Goal: Task Accomplishment & Management: Manage account settings

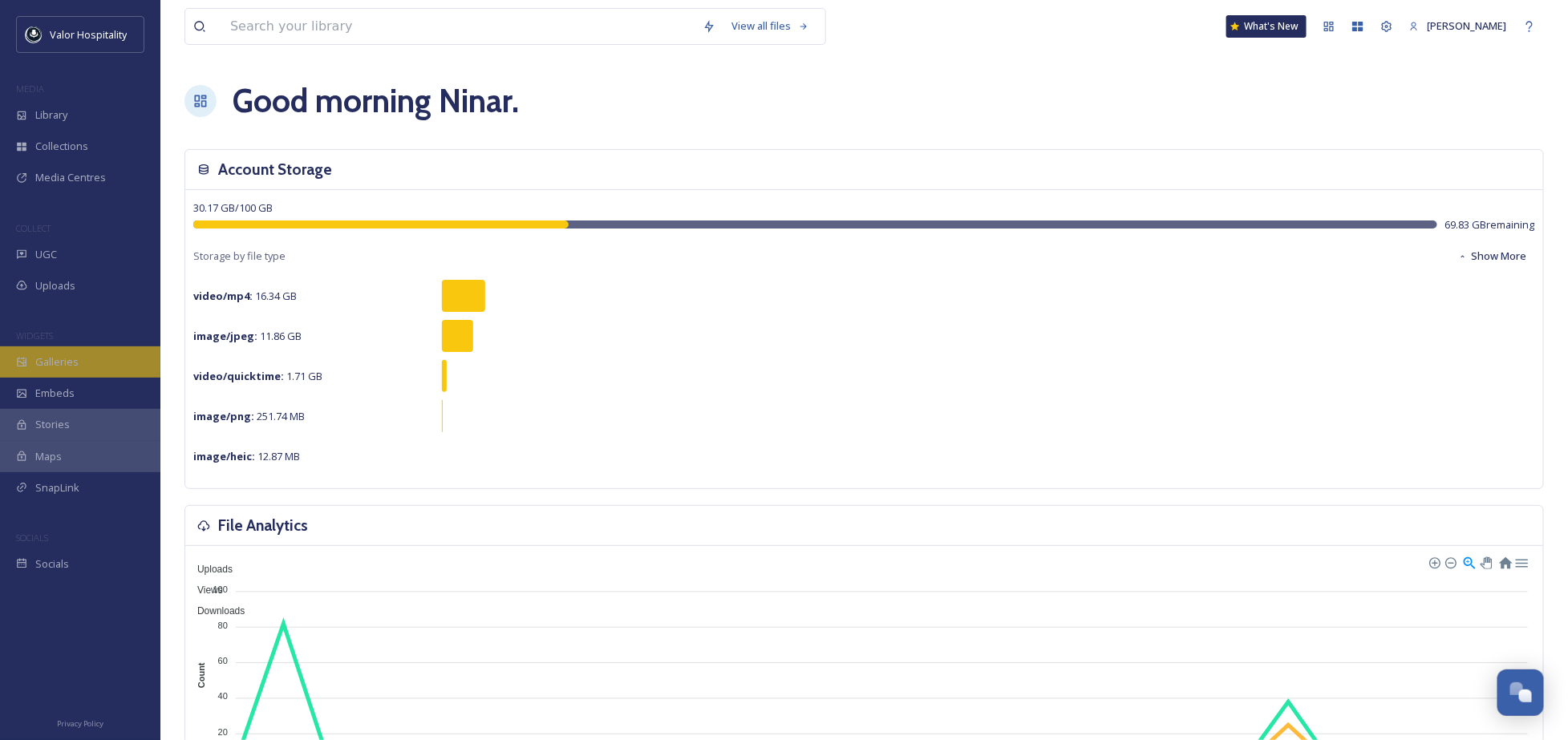
click at [67, 372] on div "Galleries" at bounding box center [80, 362] width 161 height 31
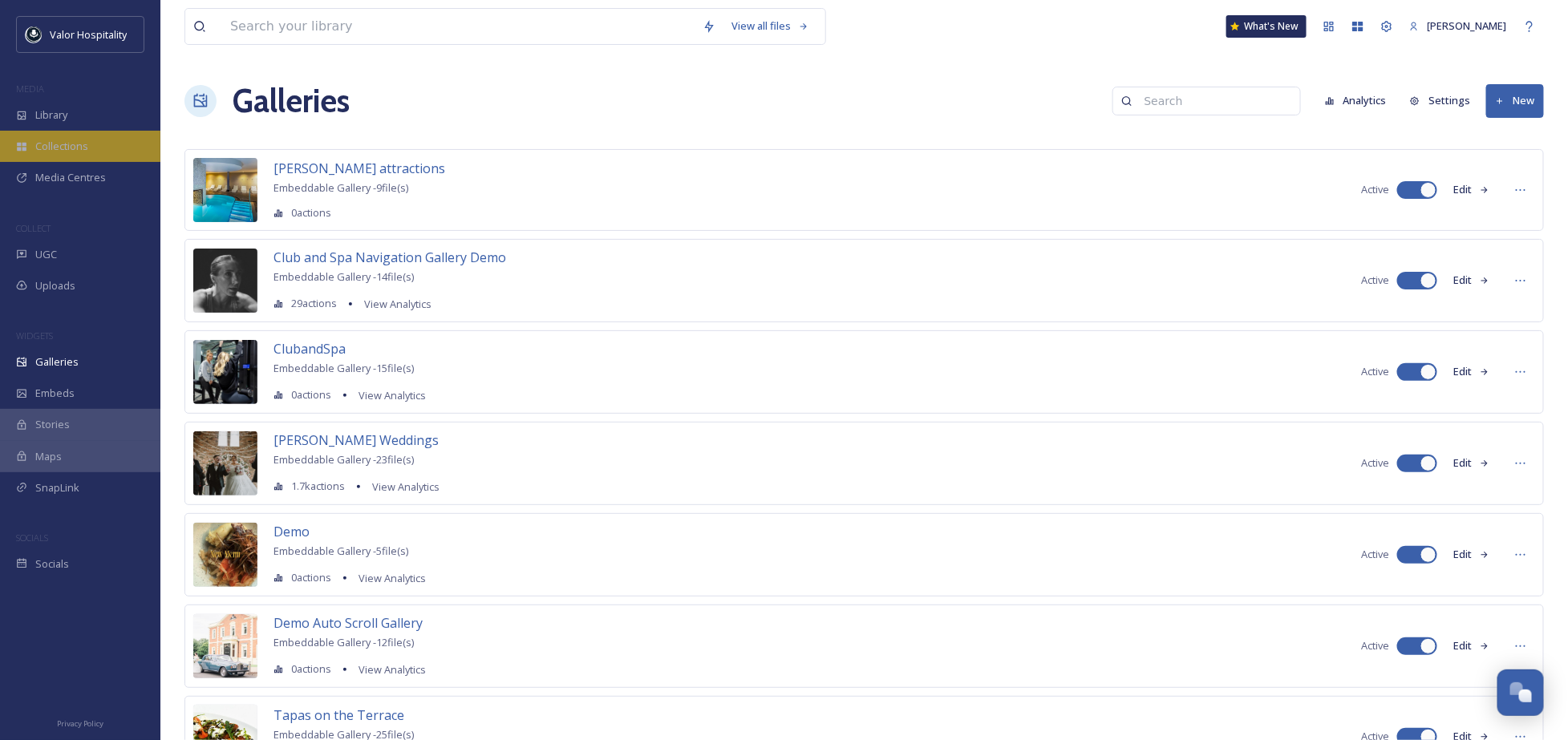
click at [88, 130] on div "Collections" at bounding box center [80, 146] width 161 height 31
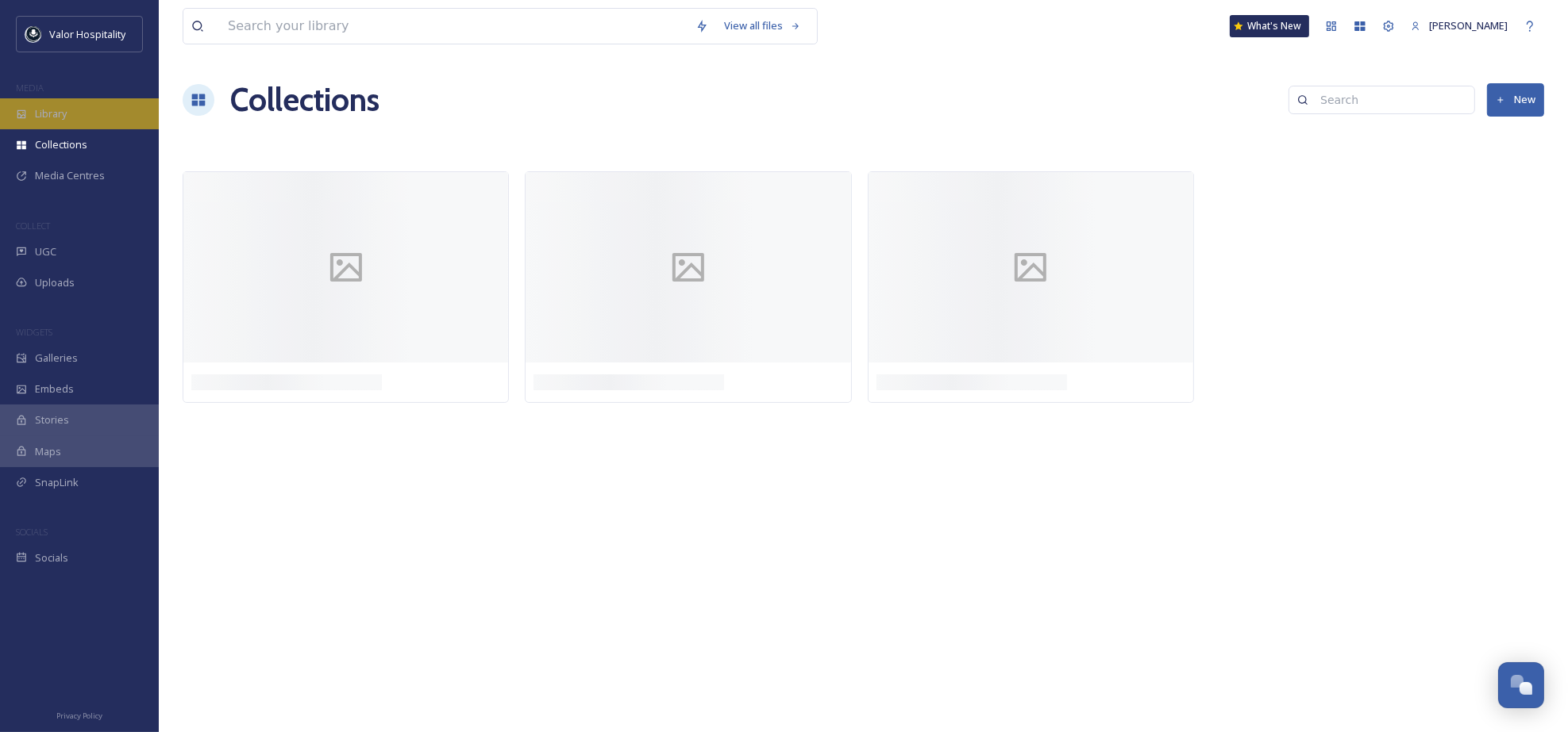
click at [88, 111] on div "Library" at bounding box center [79, 113] width 159 height 31
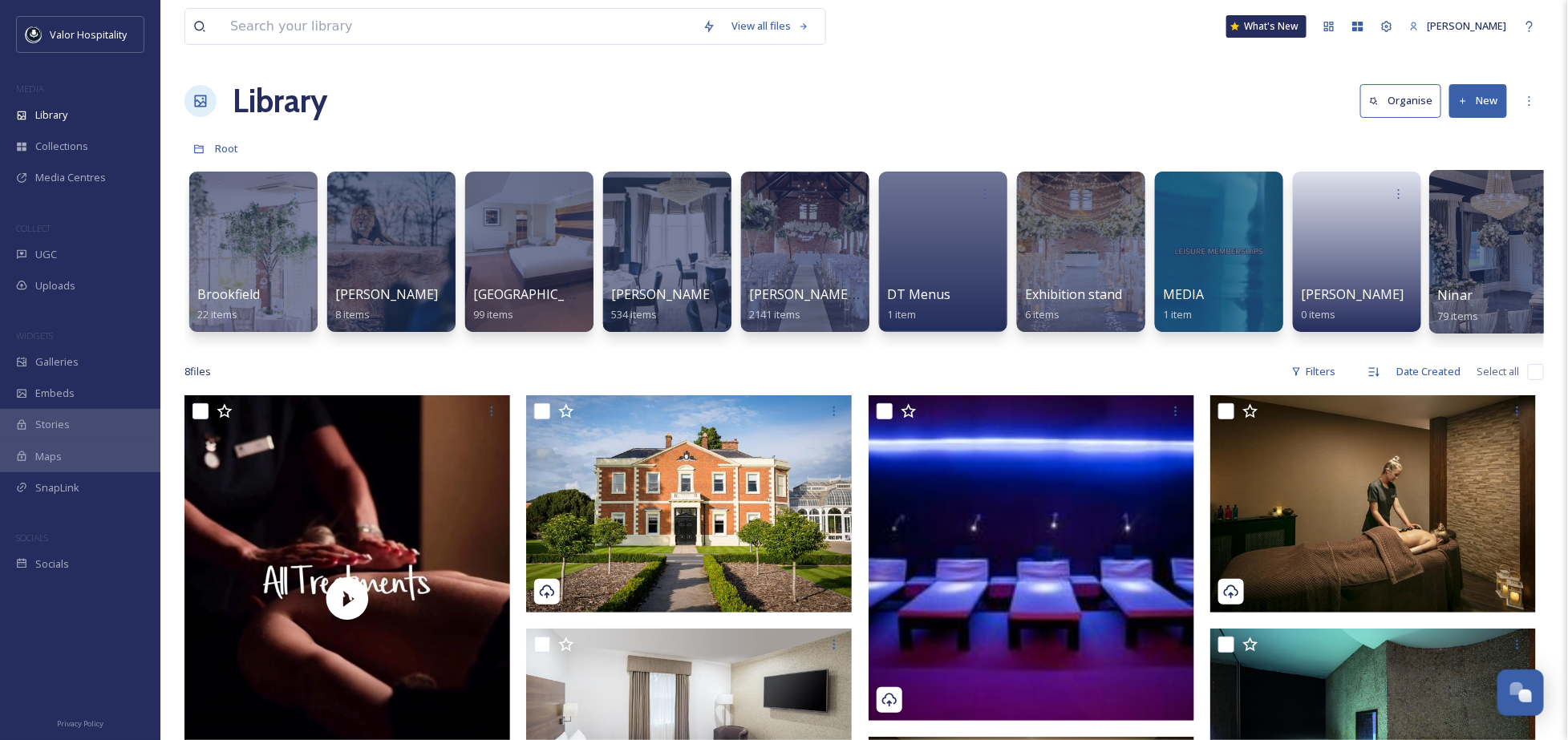
click at [1460, 294] on span "Ninar" at bounding box center [1456, 295] width 35 height 18
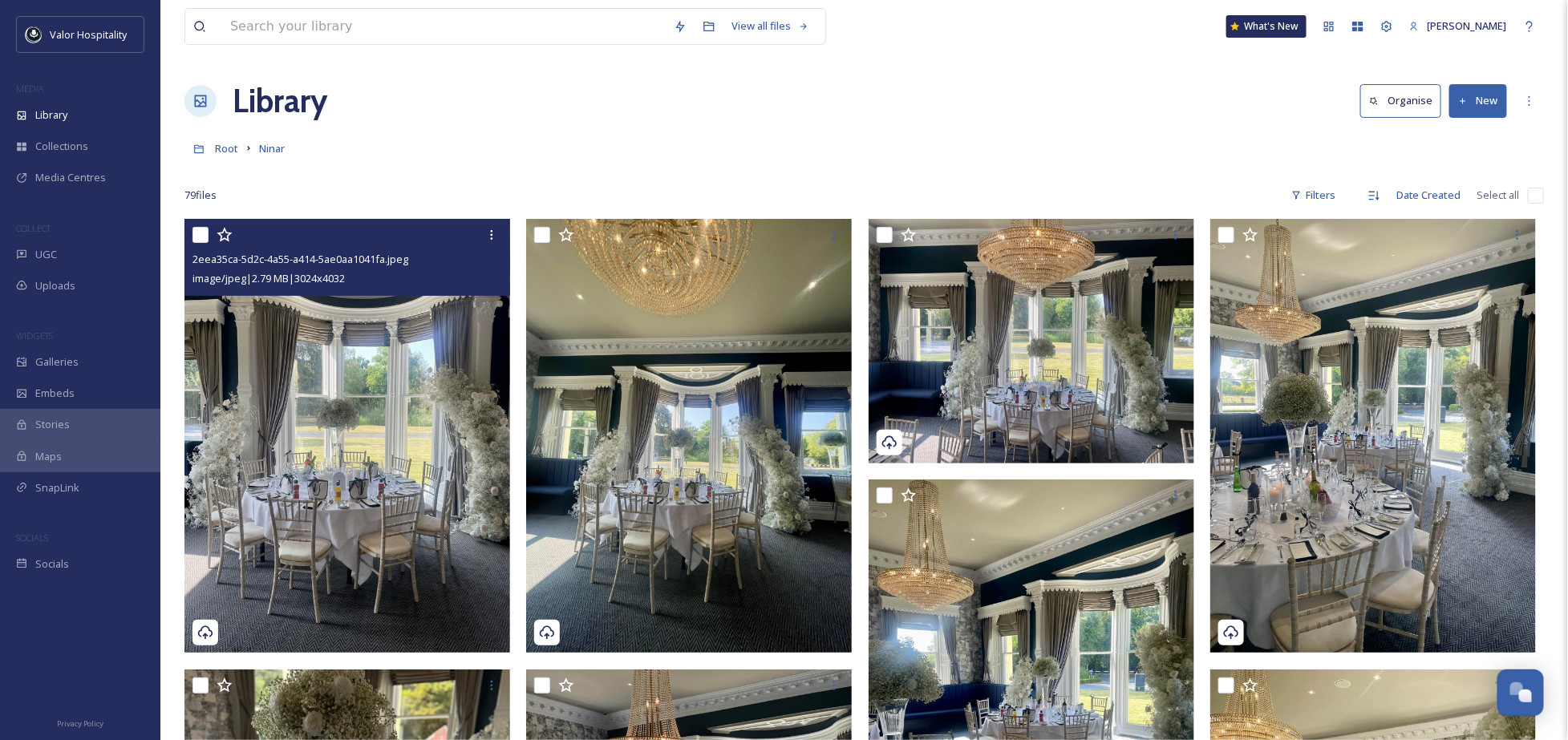
click at [299, 371] on img at bounding box center [347, 436] width 326 height 434
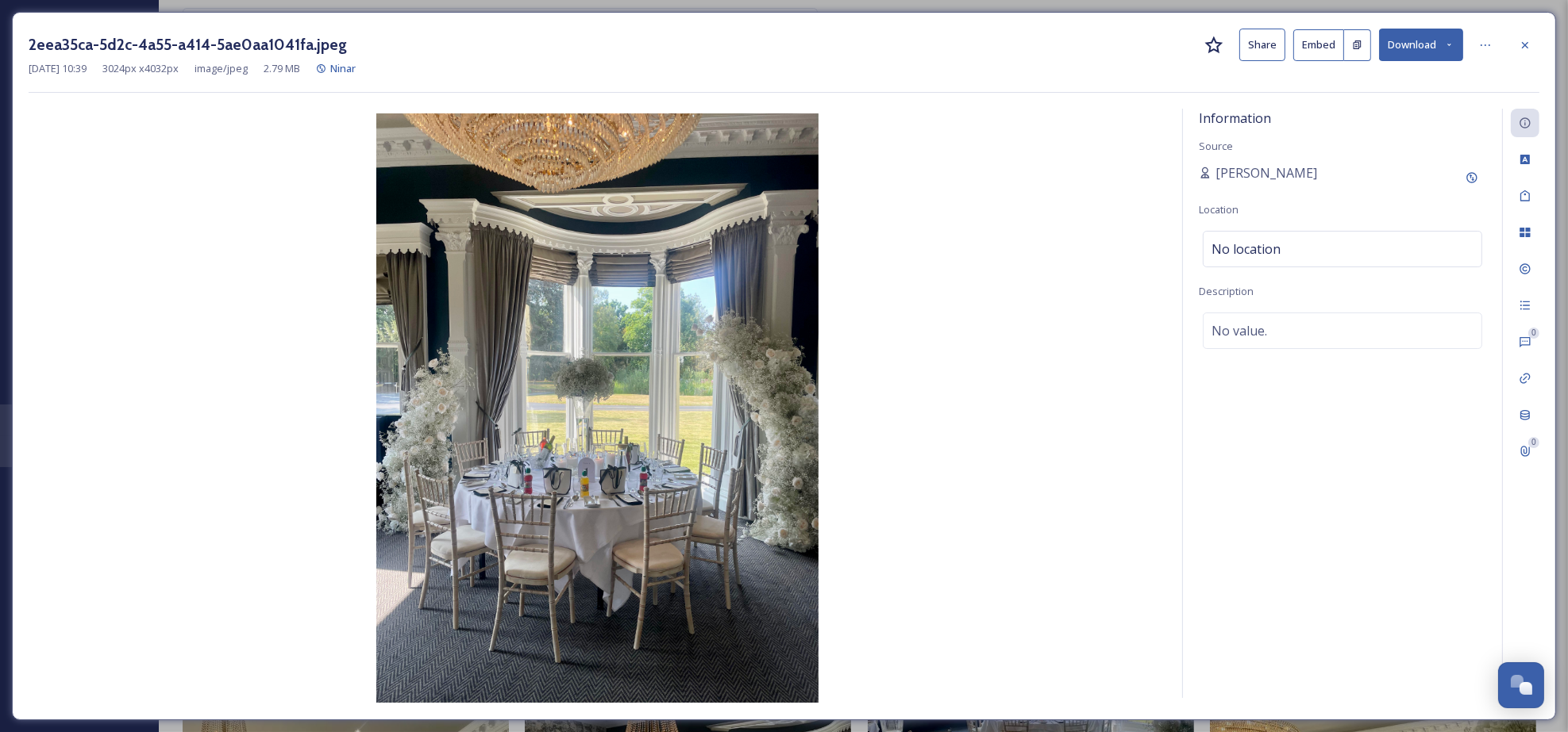
click at [1416, 36] on button "Download" at bounding box center [1421, 45] width 84 height 32
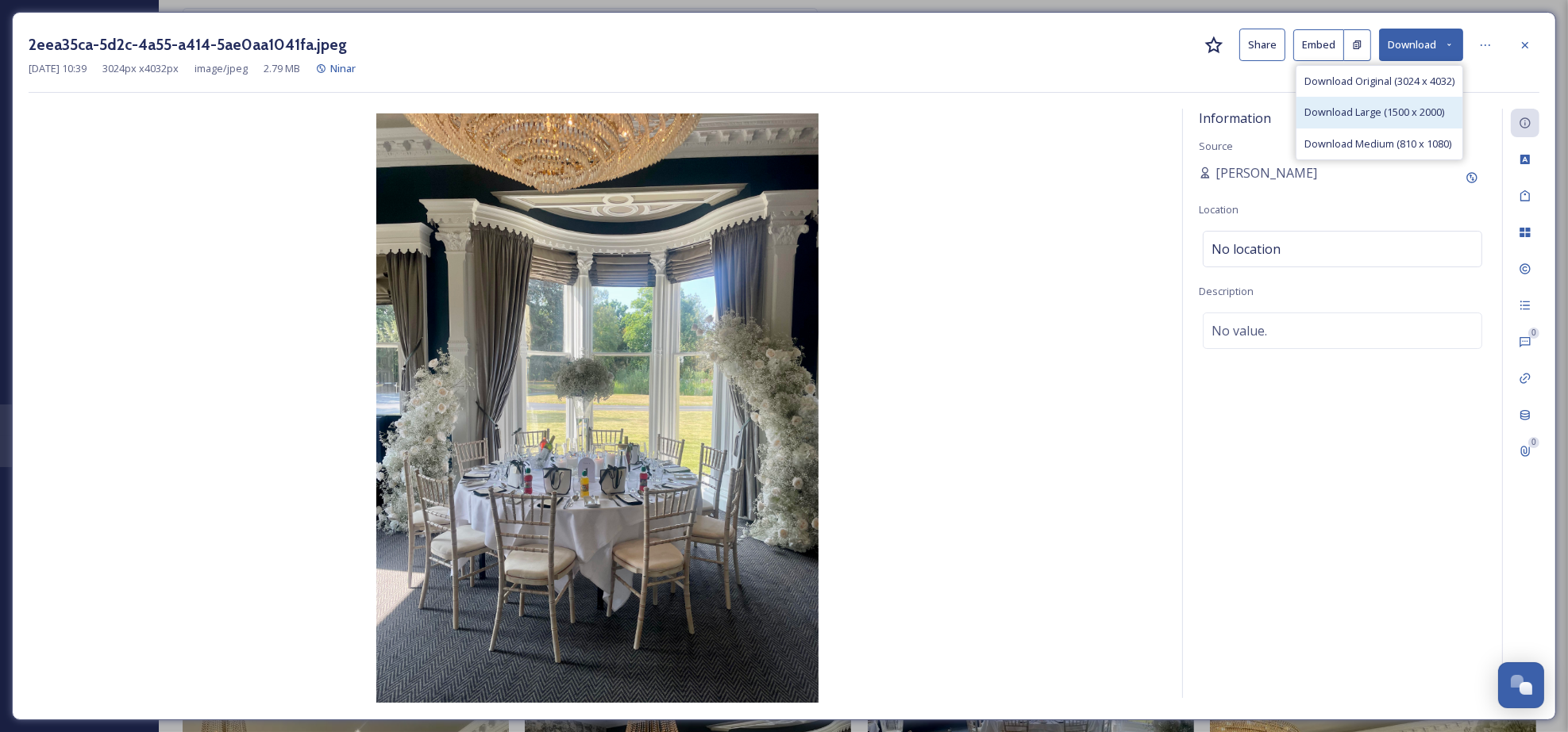
click at [1404, 107] on span "Download Large (1500 x 2000)" at bounding box center [1373, 111] width 140 height 15
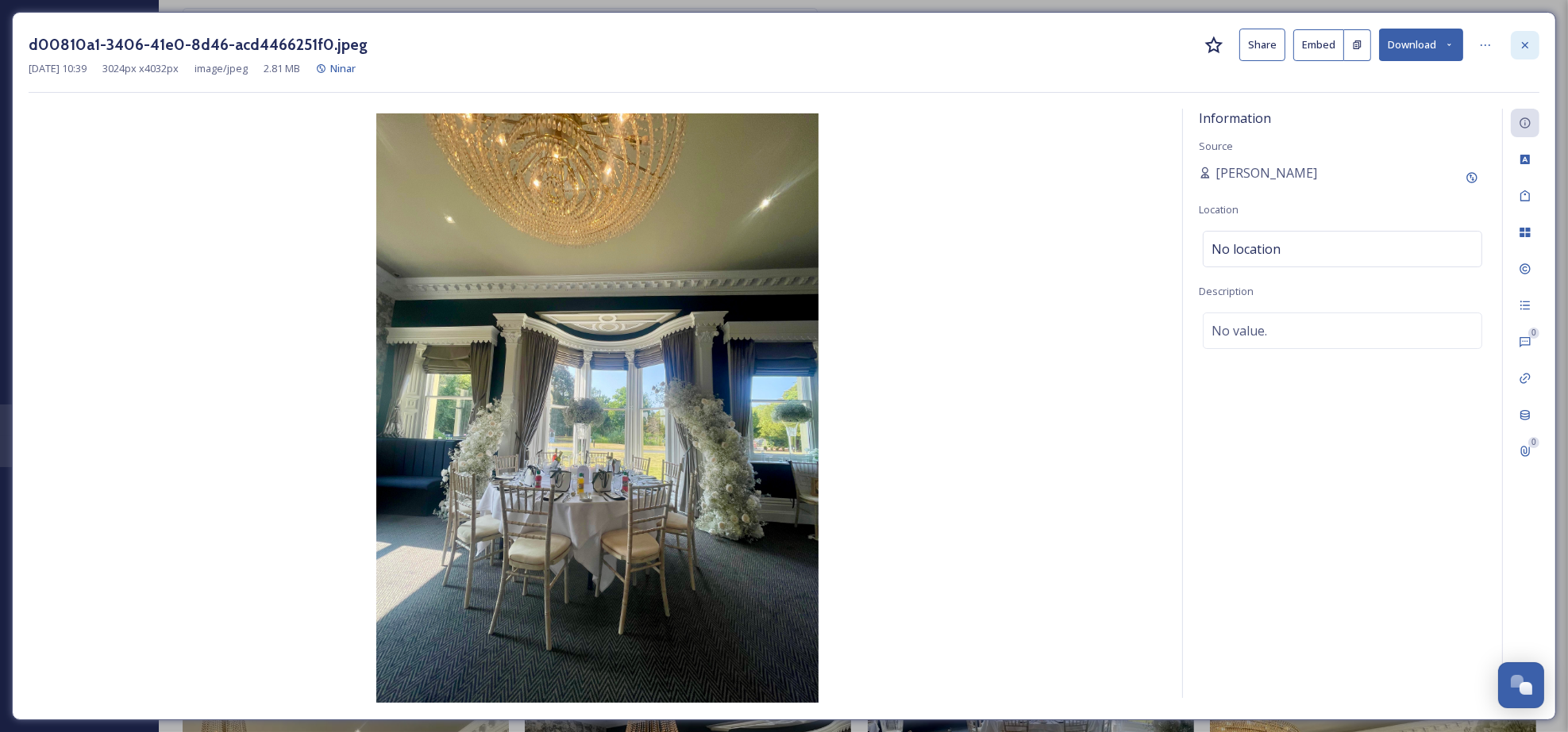
click at [1519, 54] on div at bounding box center [1524, 45] width 29 height 29
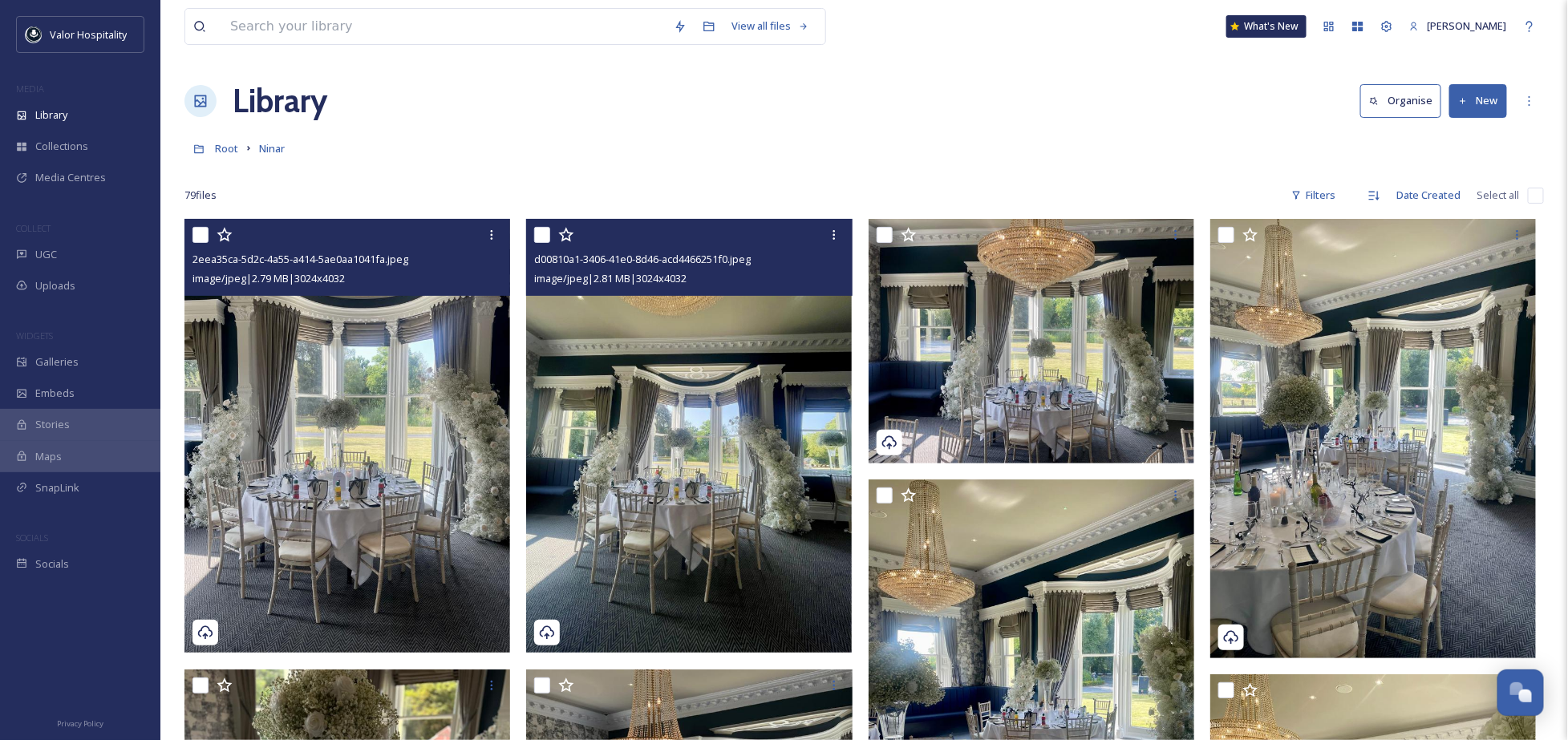
click at [541, 236] on input "checkbox" at bounding box center [542, 235] width 16 height 16
checkbox input "true"
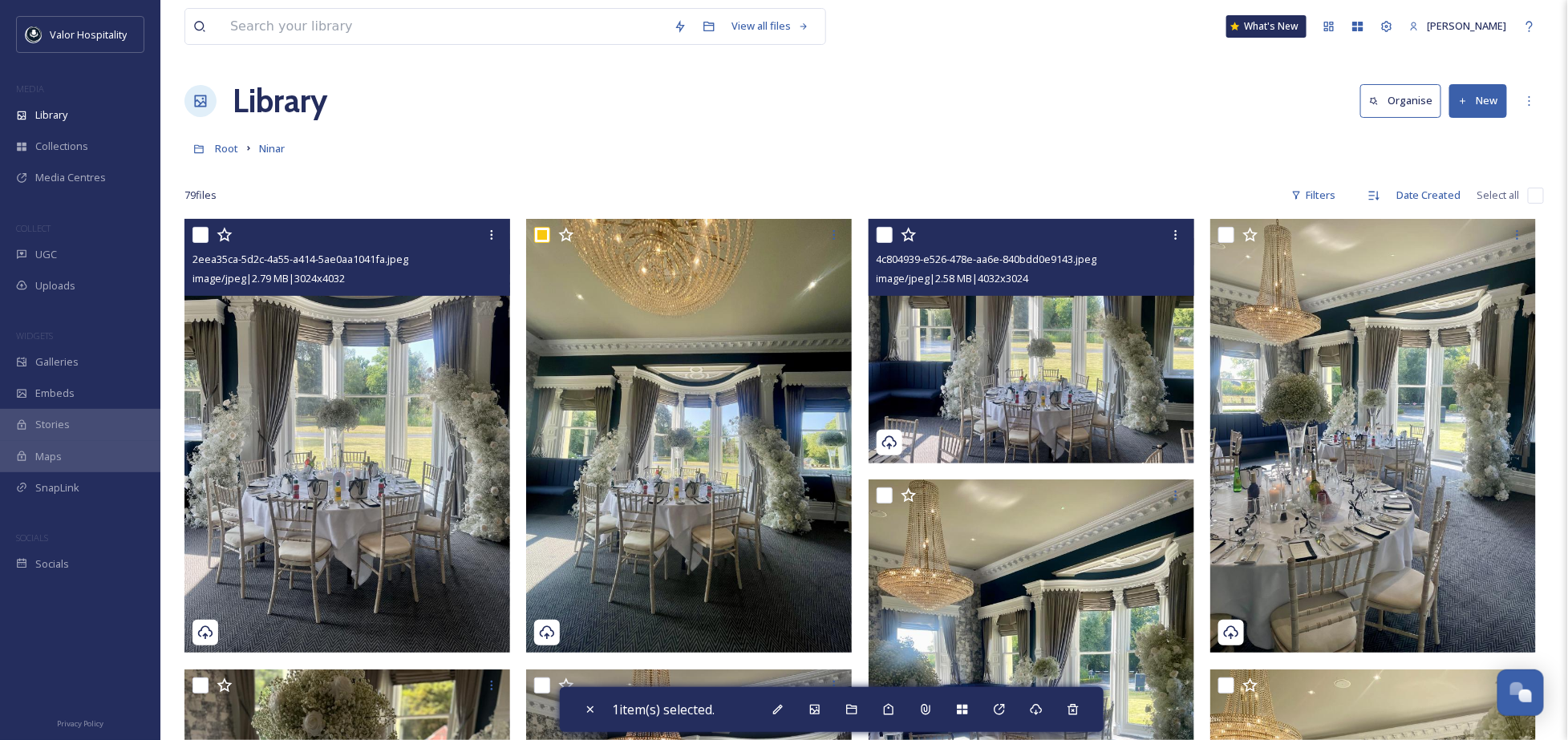
click at [881, 233] on input "checkbox" at bounding box center [885, 235] width 16 height 16
checkbox input "true"
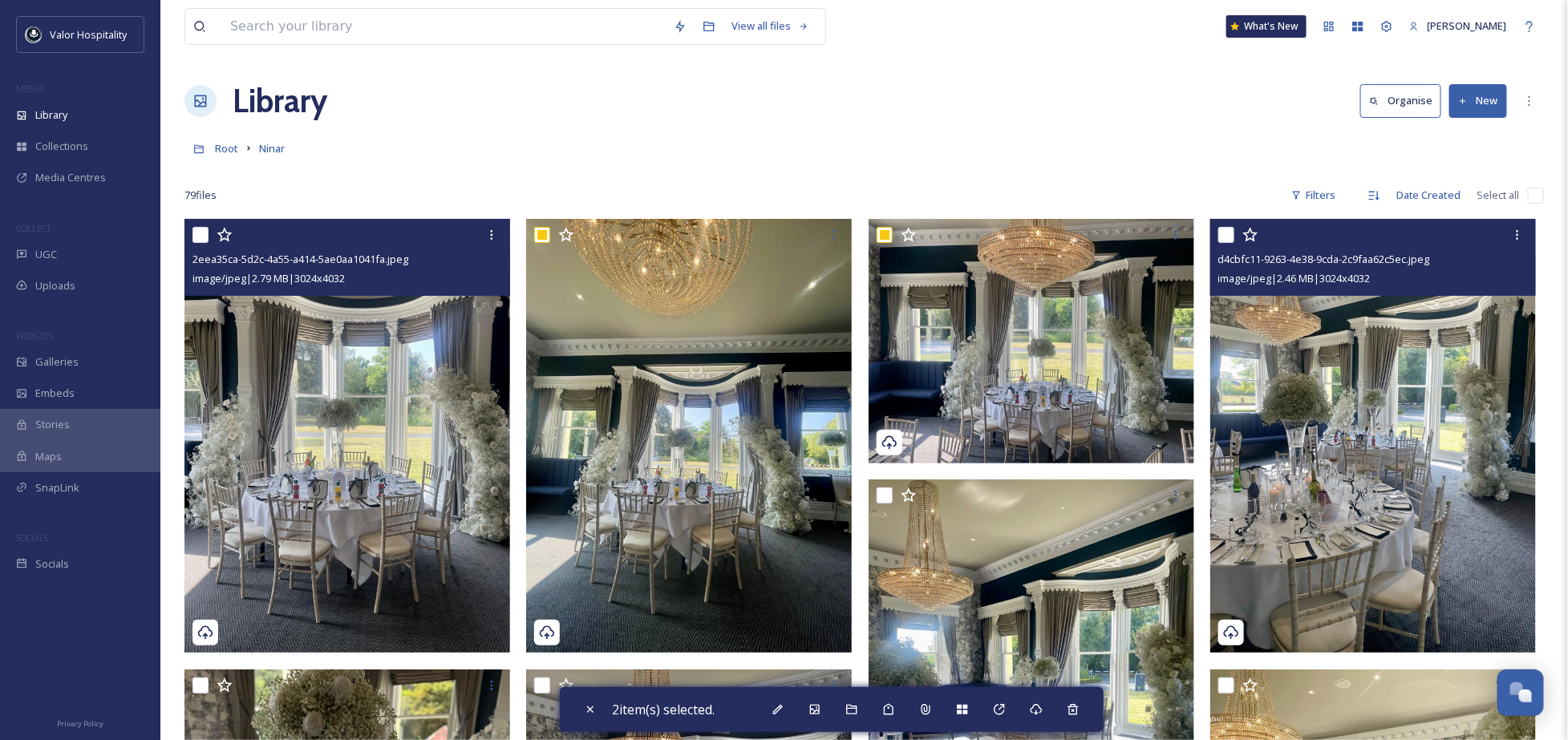
click at [1228, 235] on input "checkbox" at bounding box center [1226, 235] width 16 height 16
checkbox input "true"
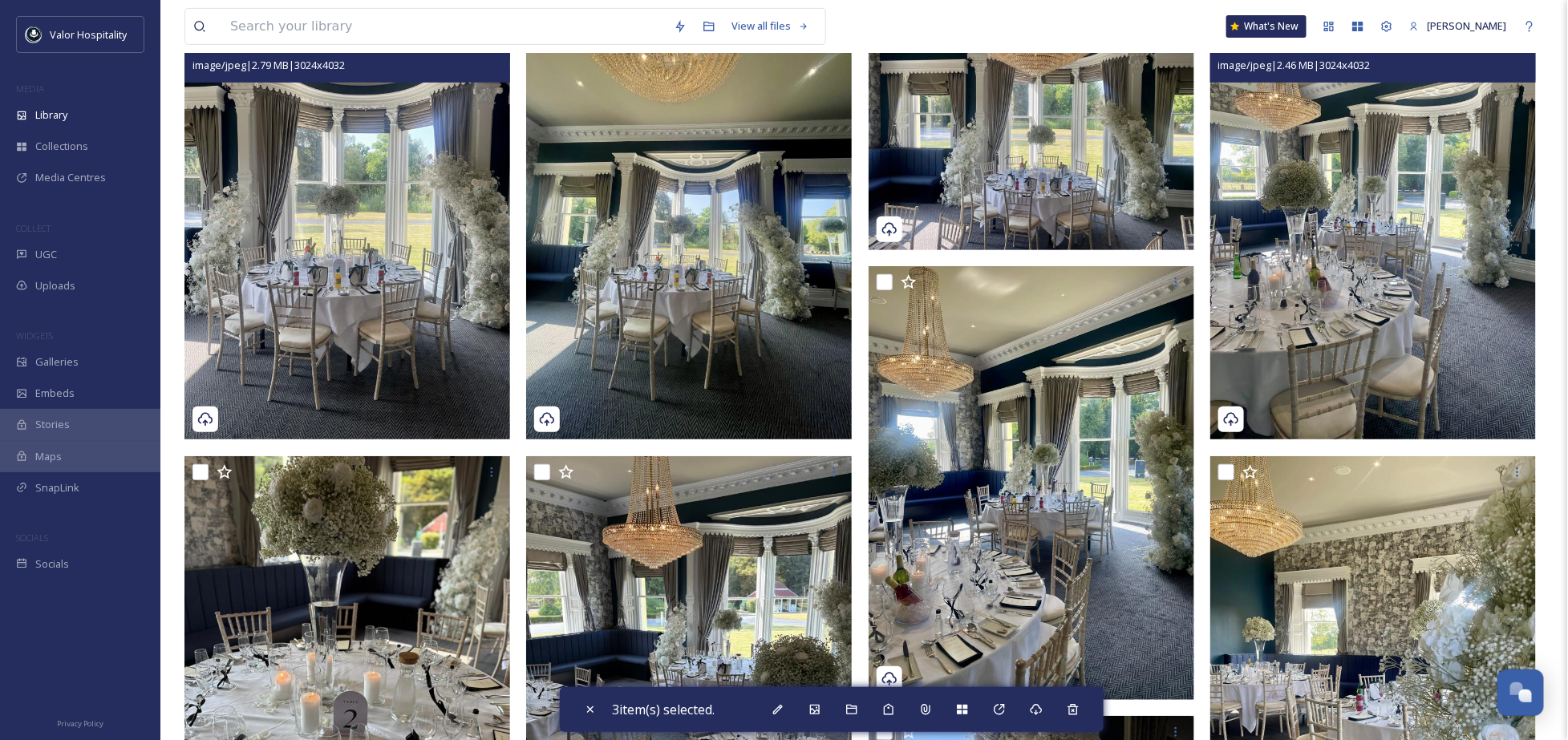
scroll to position [321, 0]
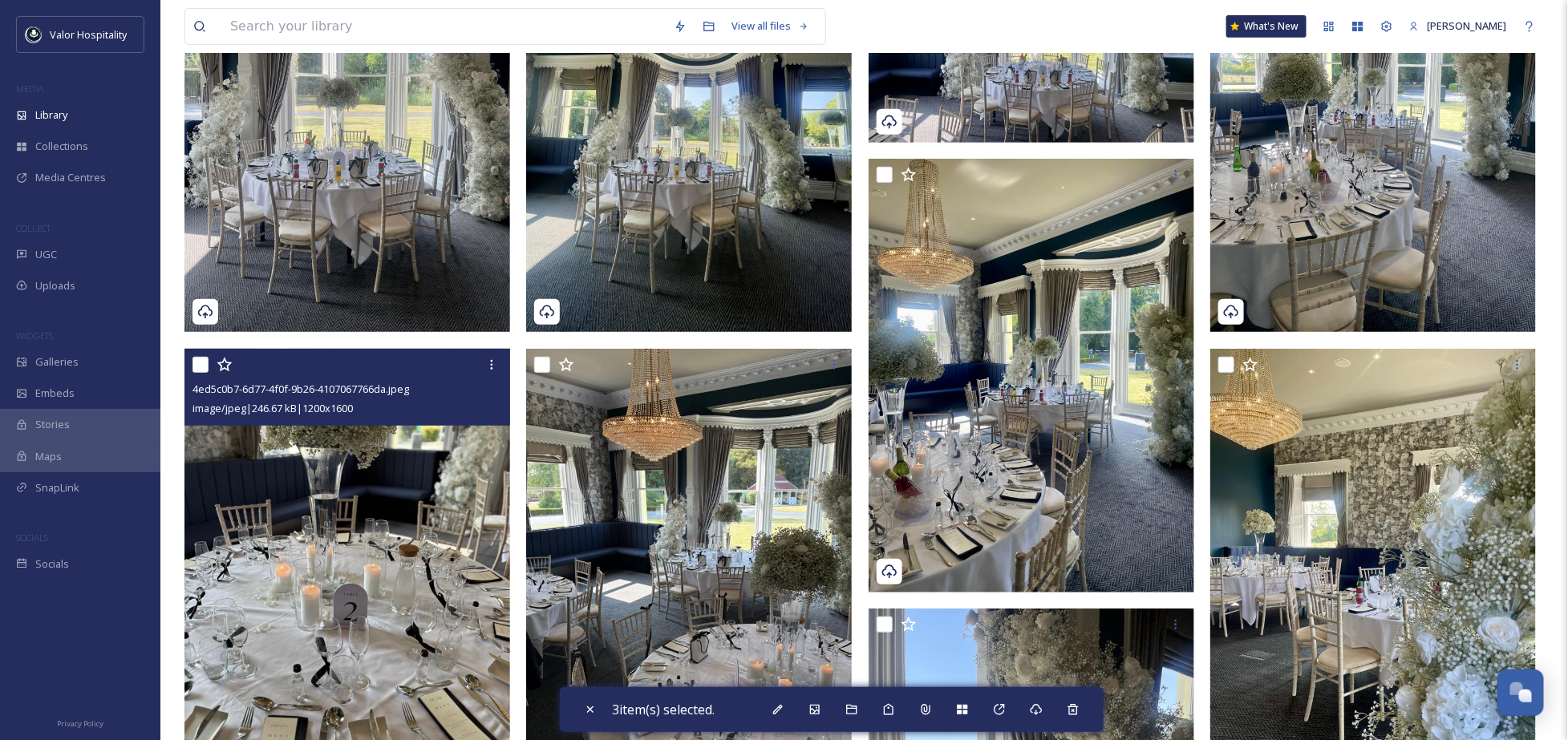
click at [199, 364] on input "checkbox" at bounding box center [201, 365] width 16 height 16
checkbox input "true"
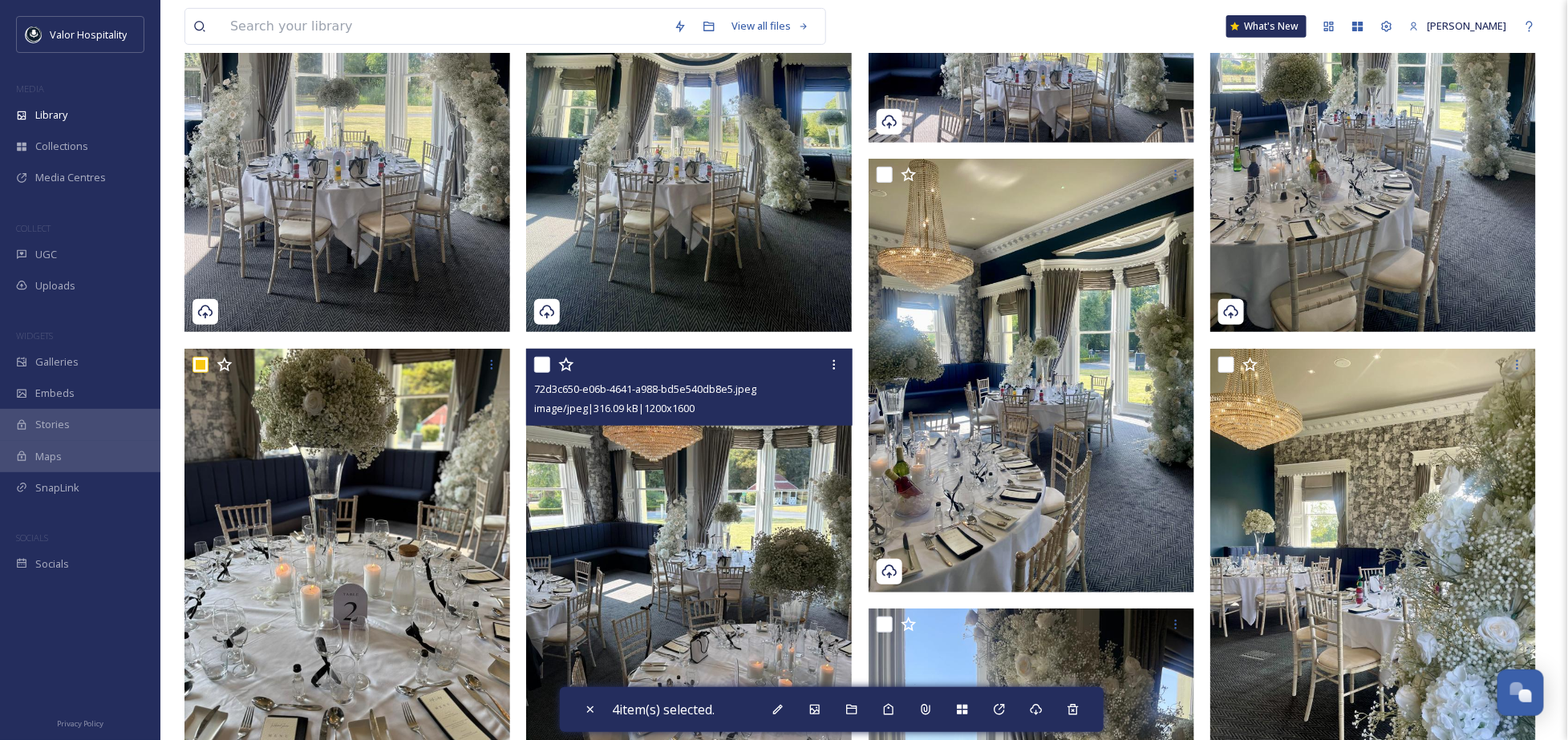
click at [548, 364] on input "checkbox" at bounding box center [542, 365] width 16 height 16
checkbox input "true"
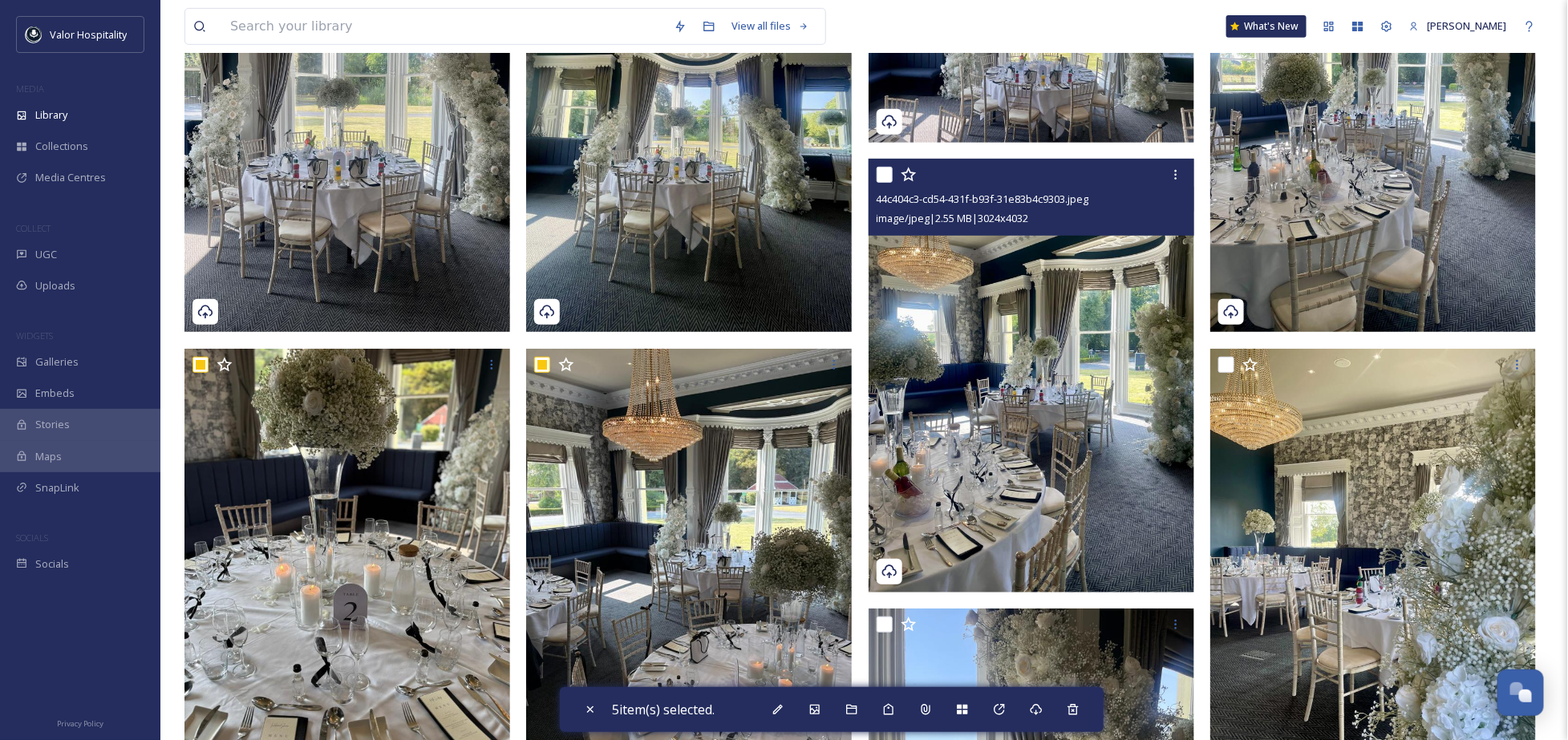
click at [884, 179] on input "checkbox" at bounding box center [885, 175] width 16 height 16
checkbox input "true"
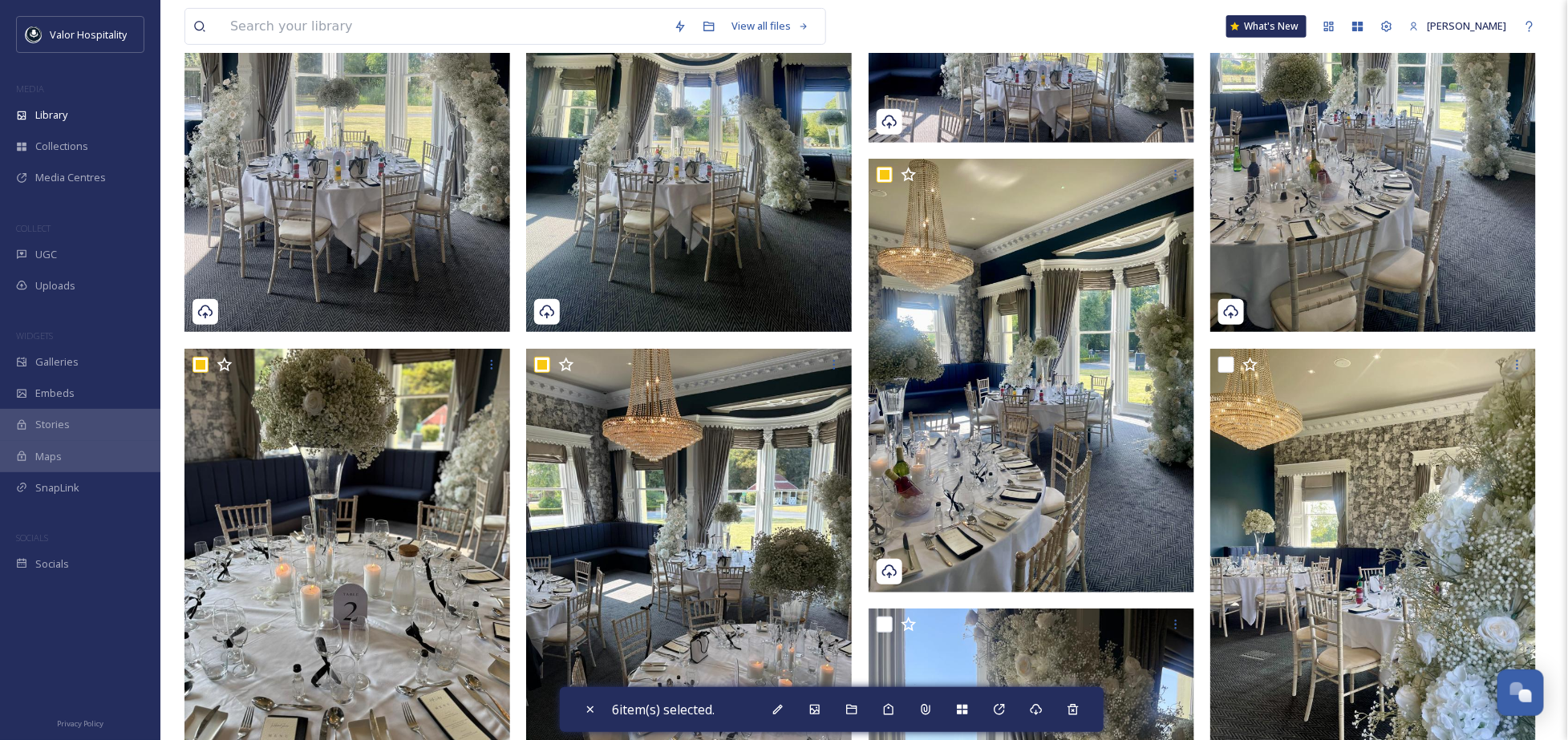
scroll to position [534, 0]
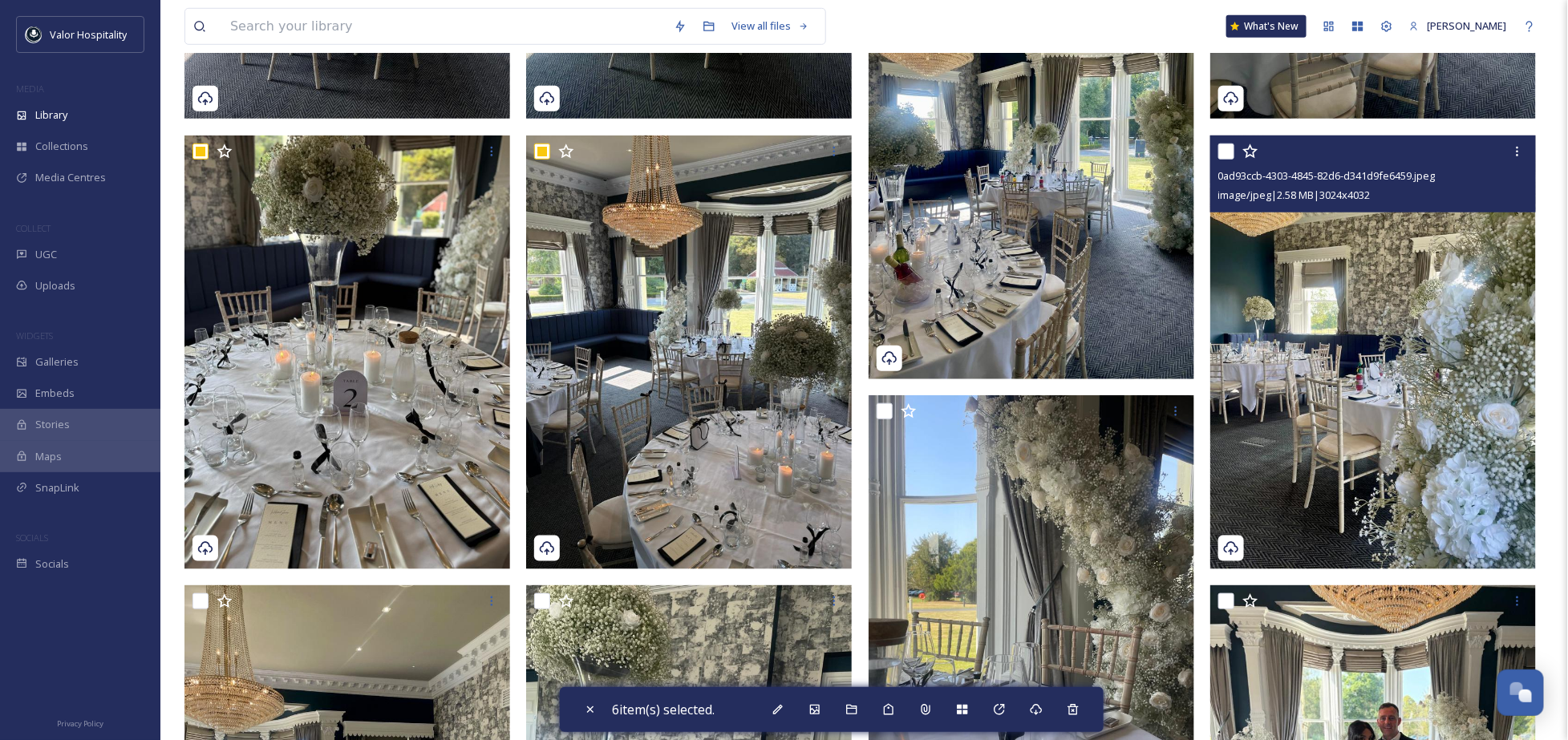
click at [1231, 144] on input "checkbox" at bounding box center [1226, 152] width 16 height 16
checkbox input "true"
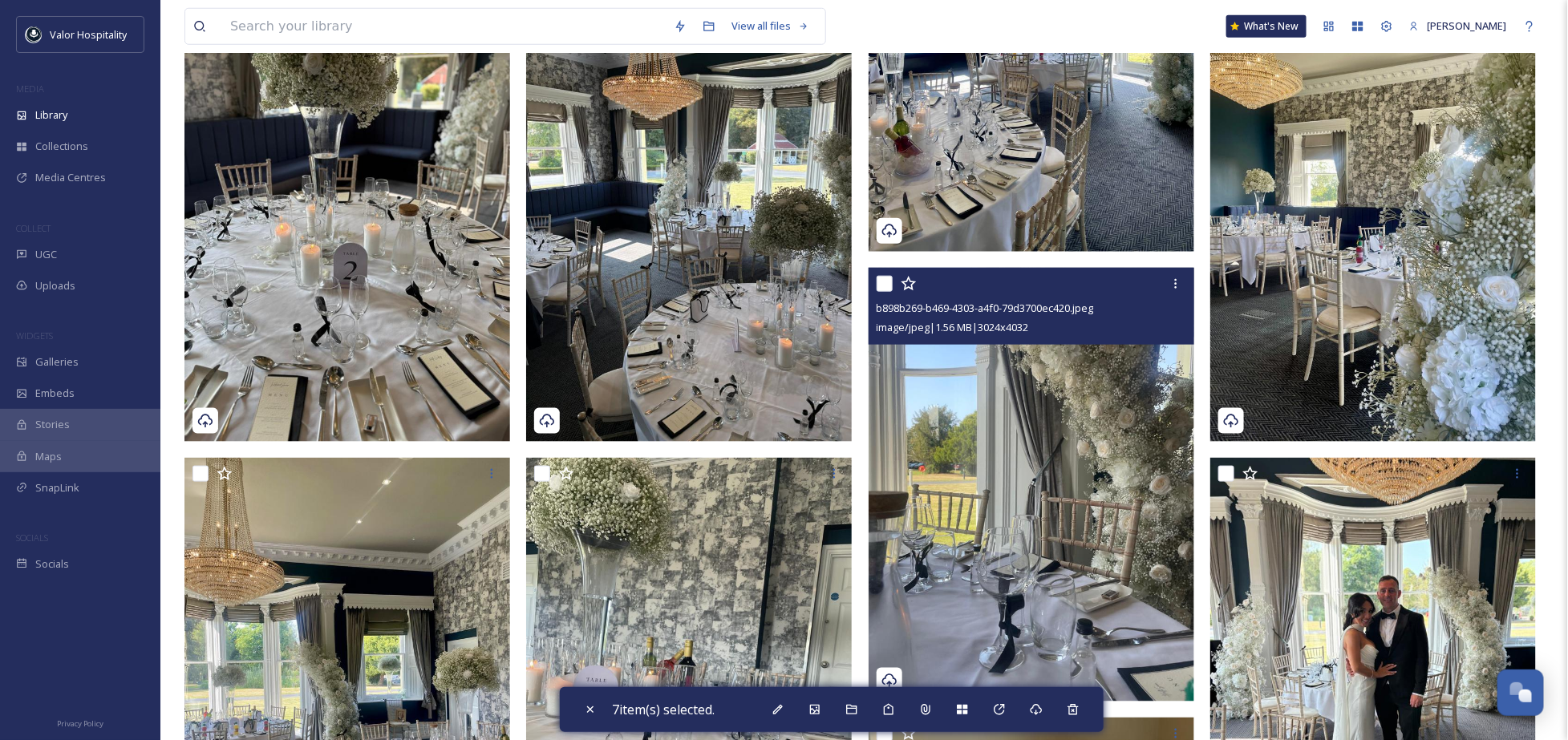
scroll to position [749, 0]
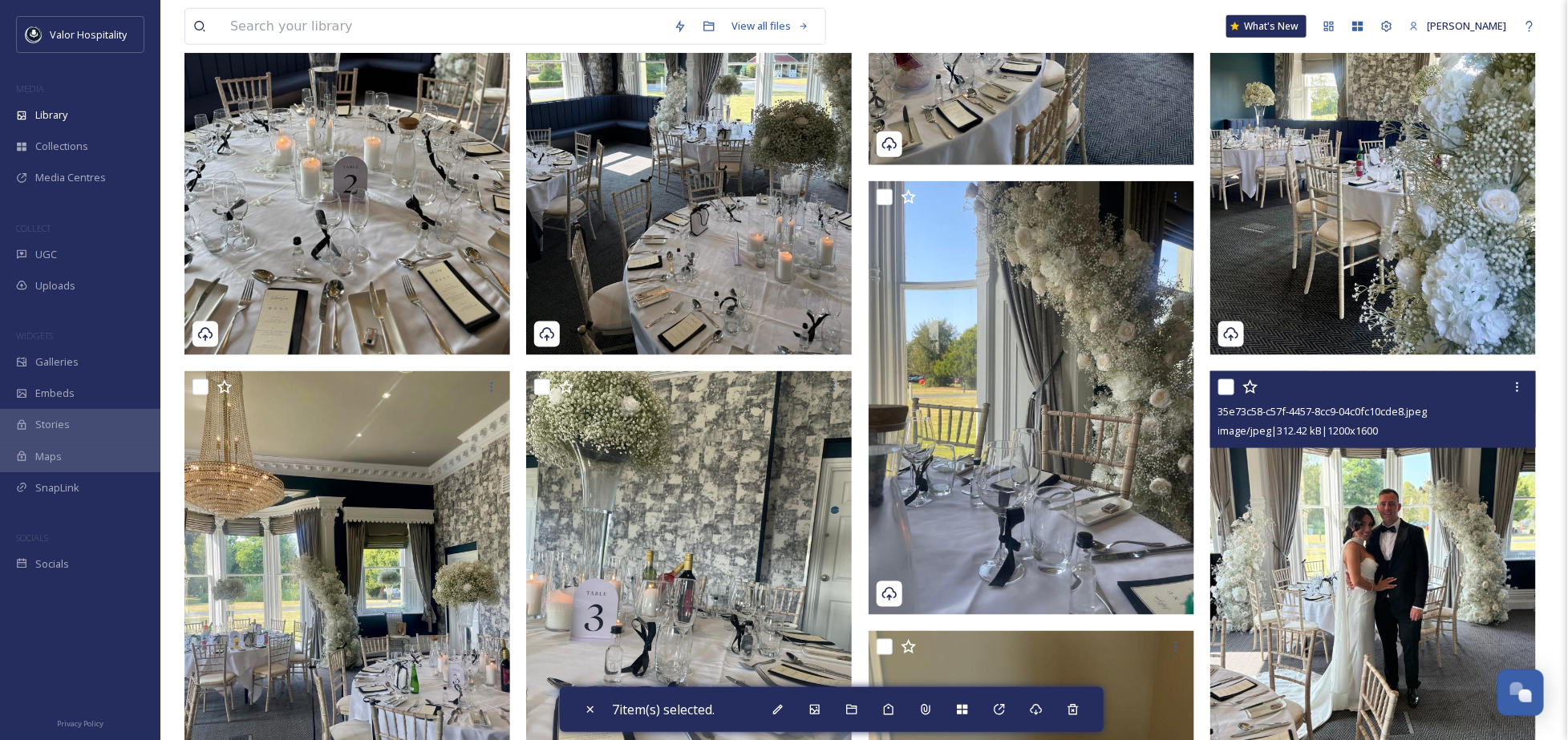
click at [1228, 382] on input "checkbox" at bounding box center [1226, 388] width 16 height 16
checkbox input "true"
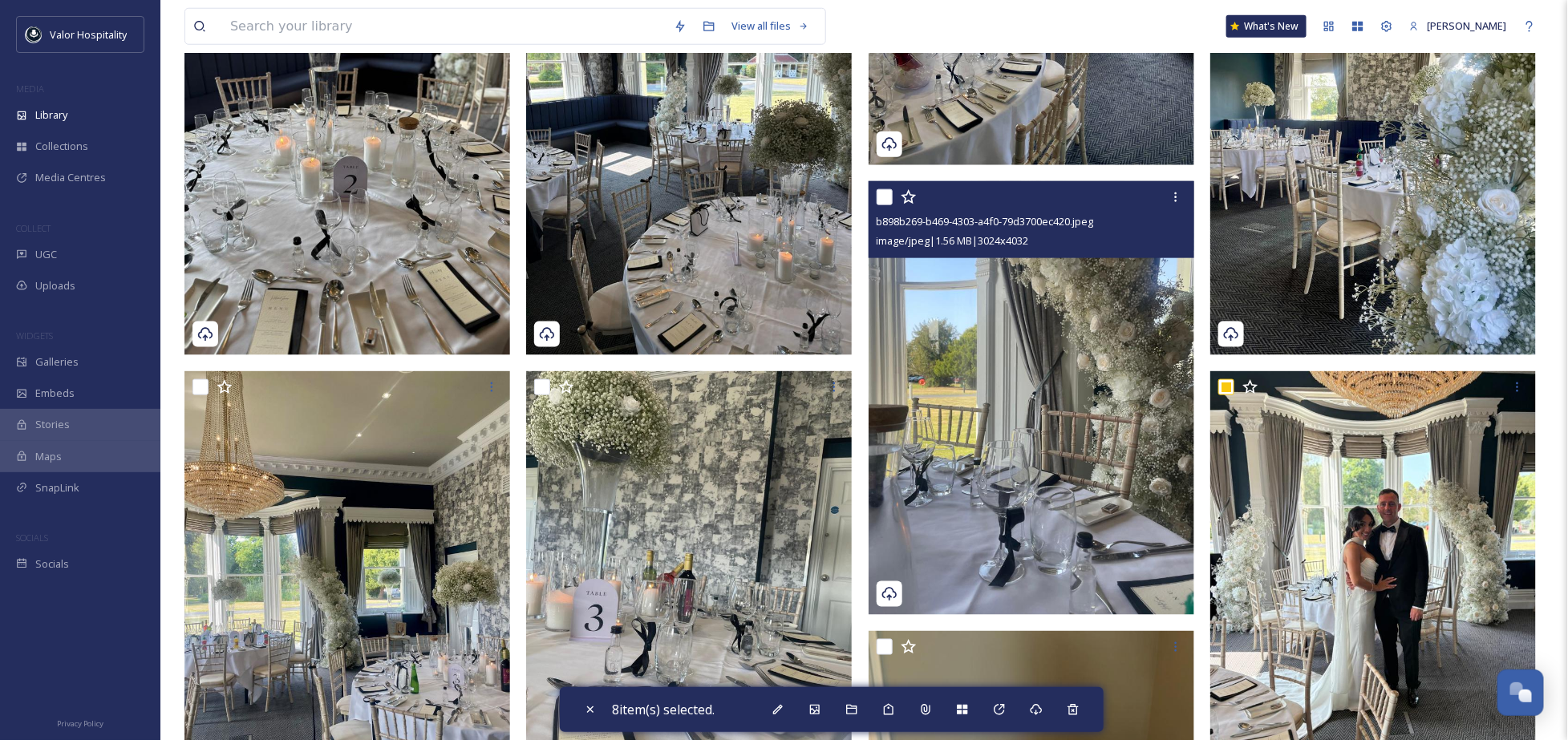
click at [886, 200] on input "checkbox" at bounding box center [885, 197] width 16 height 16
checkbox input "true"
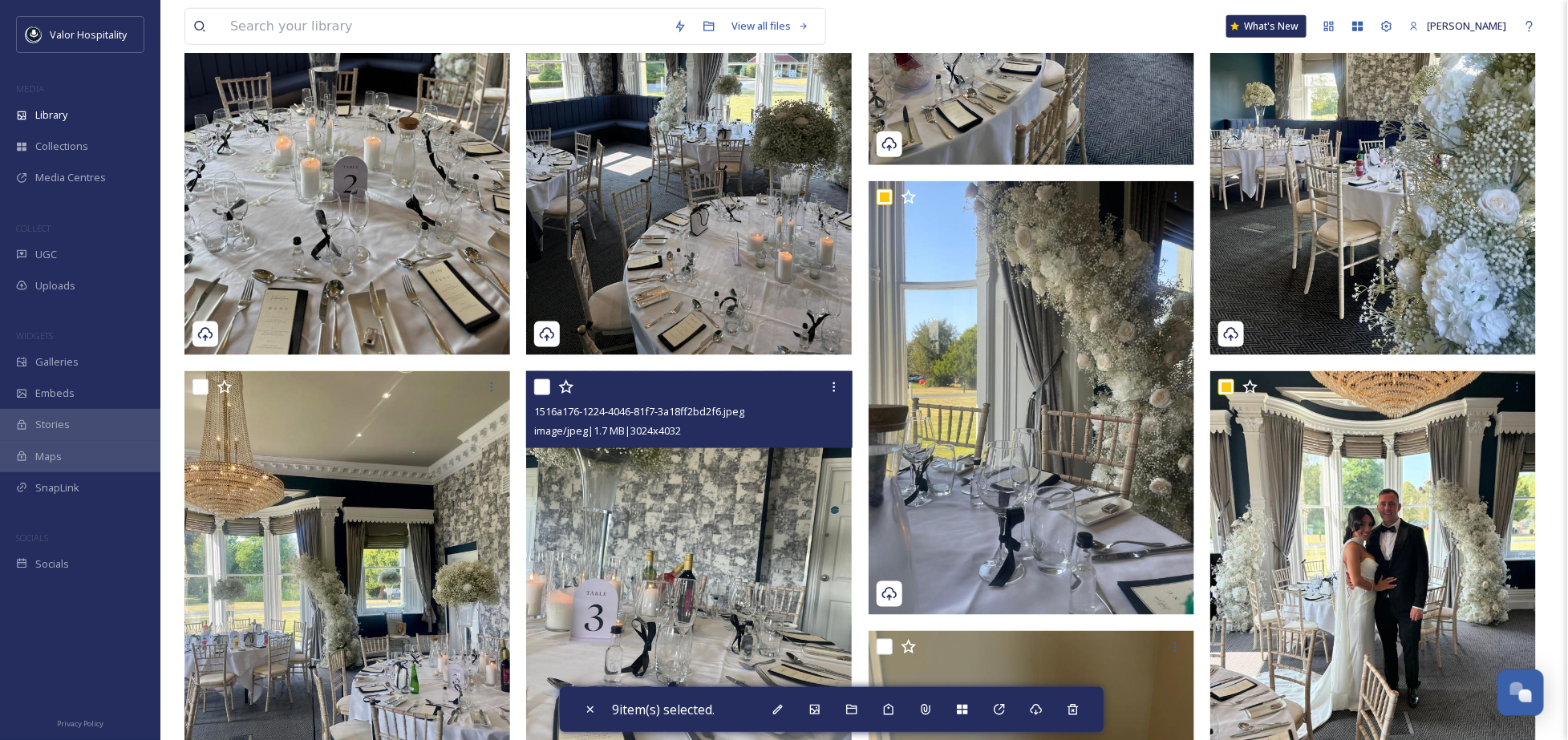
click at [548, 388] on input "checkbox" at bounding box center [542, 388] width 16 height 16
checkbox input "true"
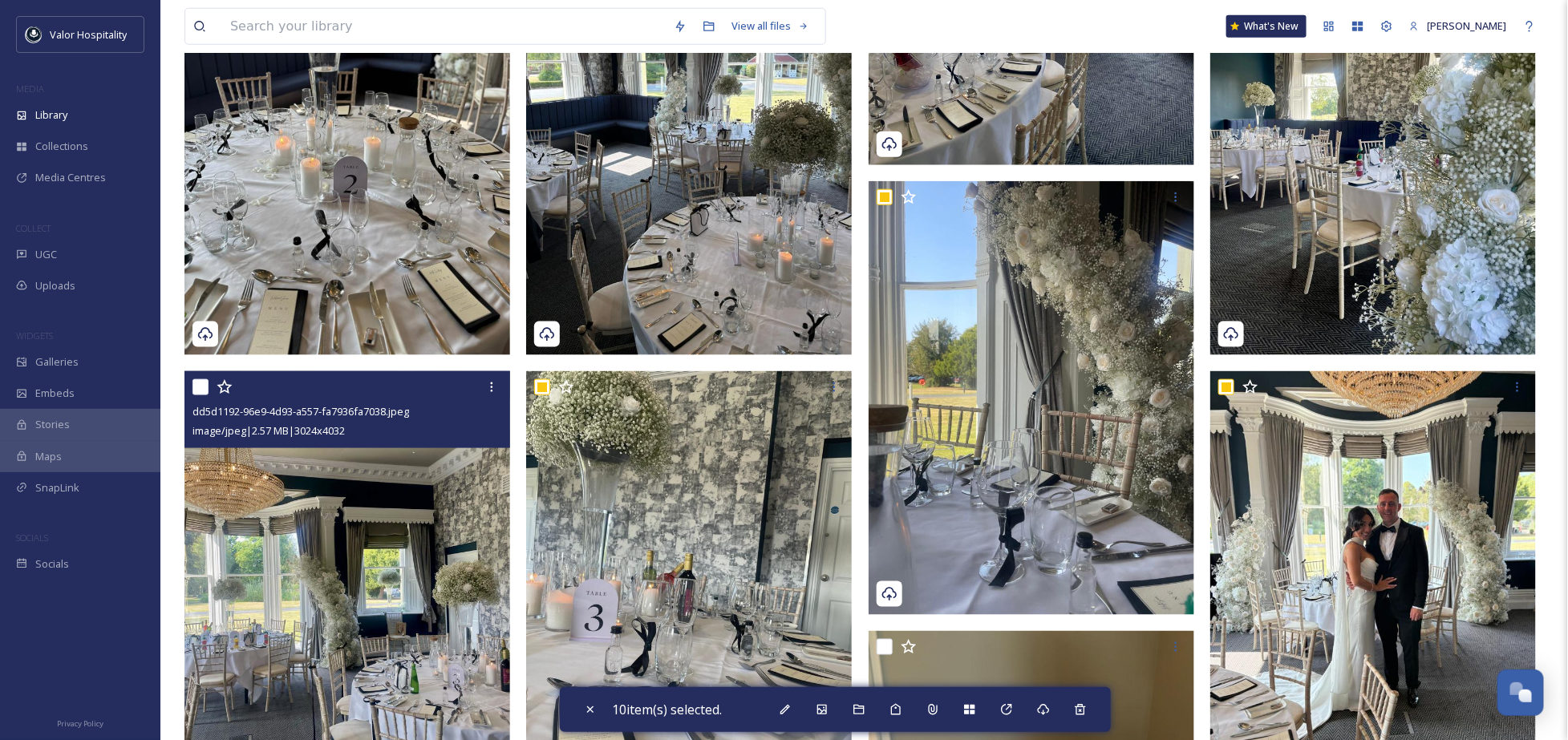
click at [204, 389] on input "checkbox" at bounding box center [201, 388] width 16 height 16
checkbox input "true"
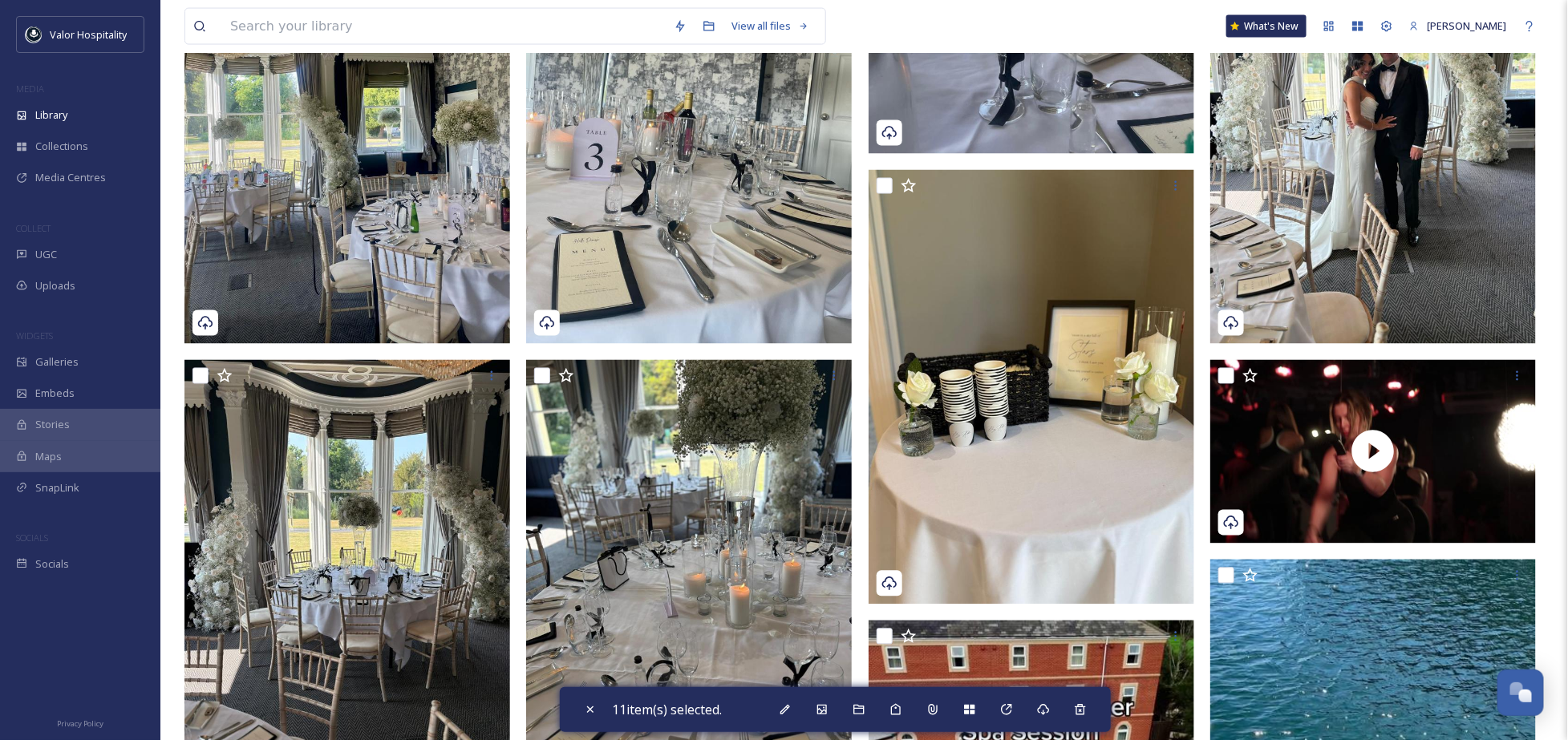
scroll to position [1390, 0]
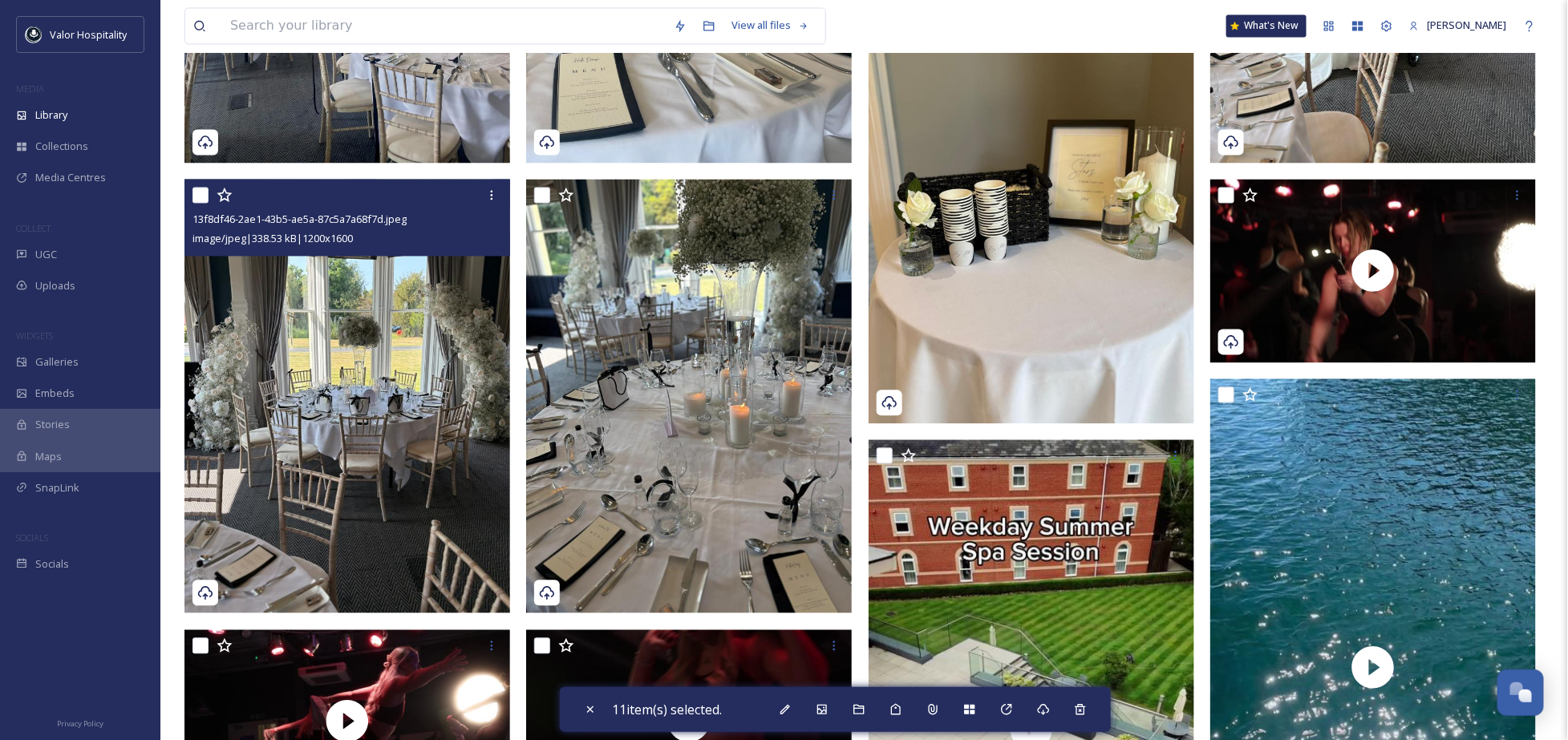
click at [199, 198] on input "checkbox" at bounding box center [201, 196] width 16 height 16
checkbox input "true"
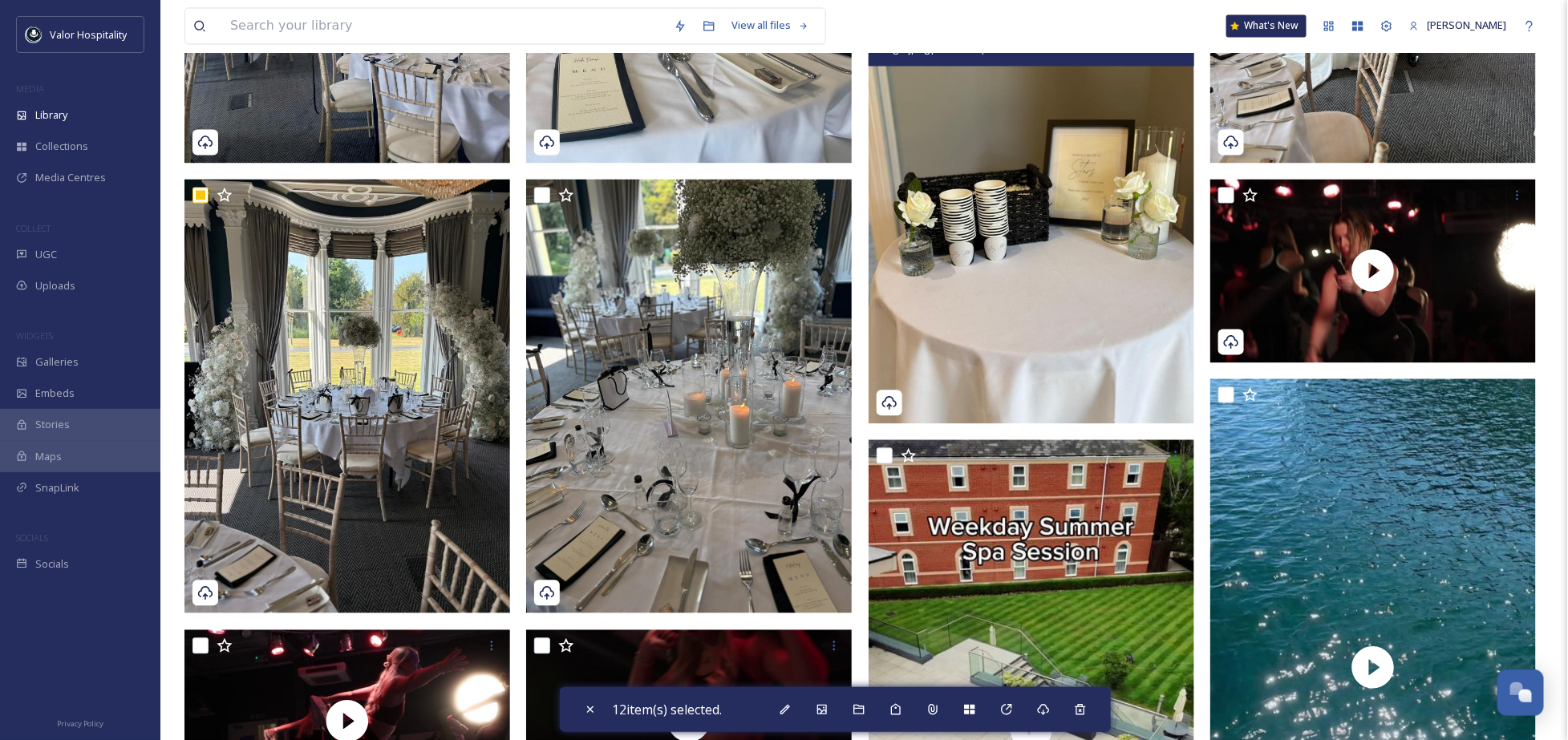
scroll to position [1176, 0]
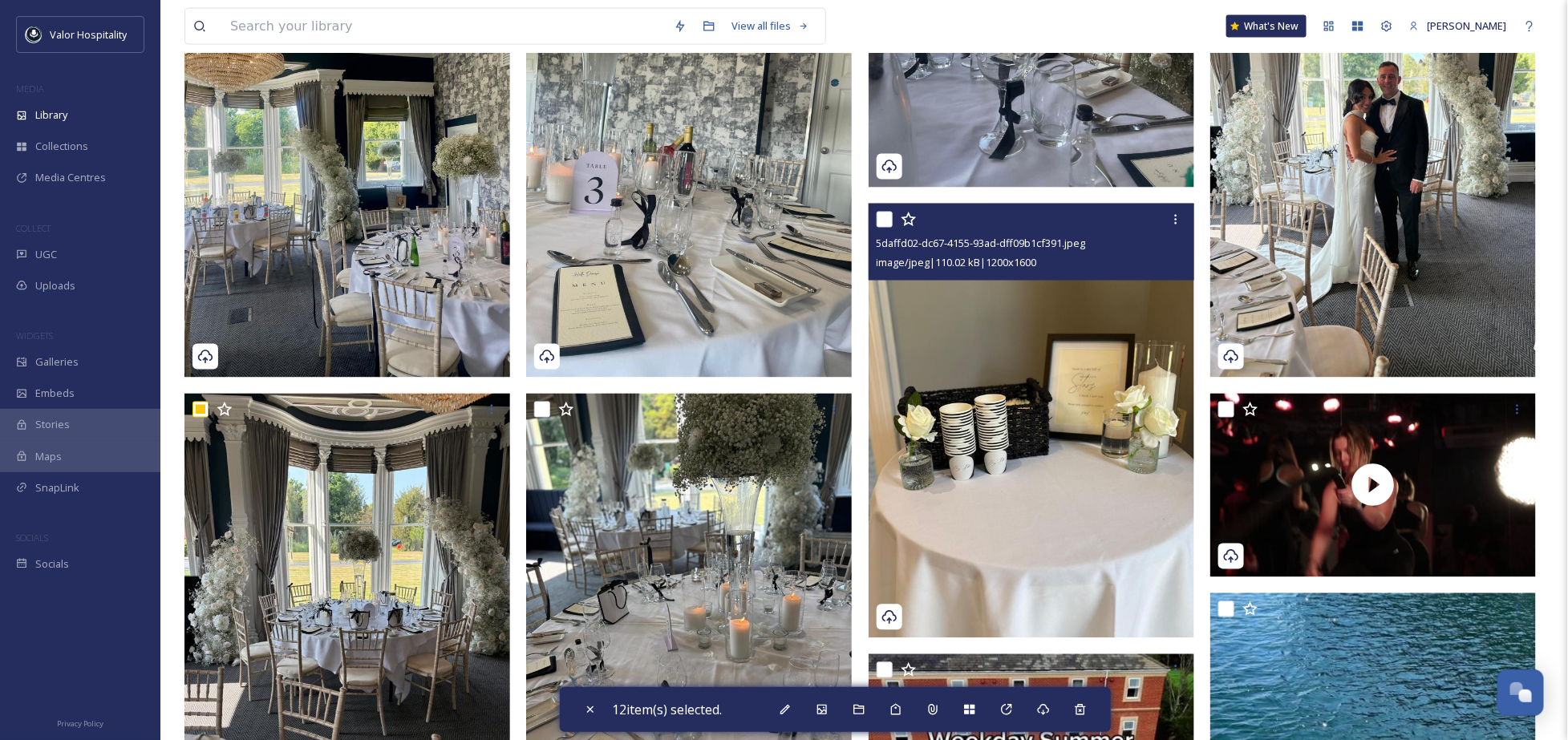
click at [883, 218] on input "checkbox" at bounding box center [885, 220] width 16 height 16
checkbox input "true"
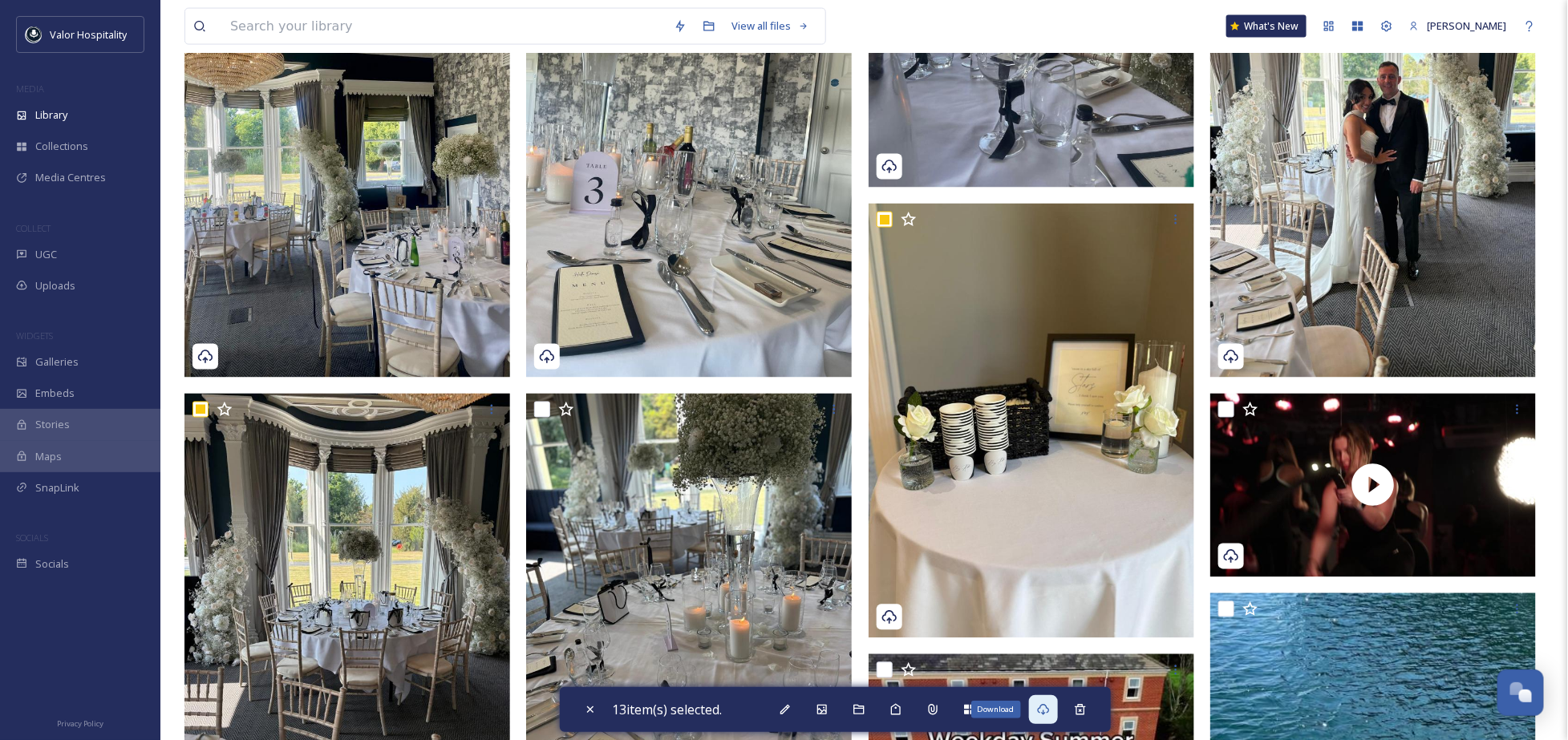
click at [1050, 712] on icon at bounding box center [1044, 710] width 12 height 12
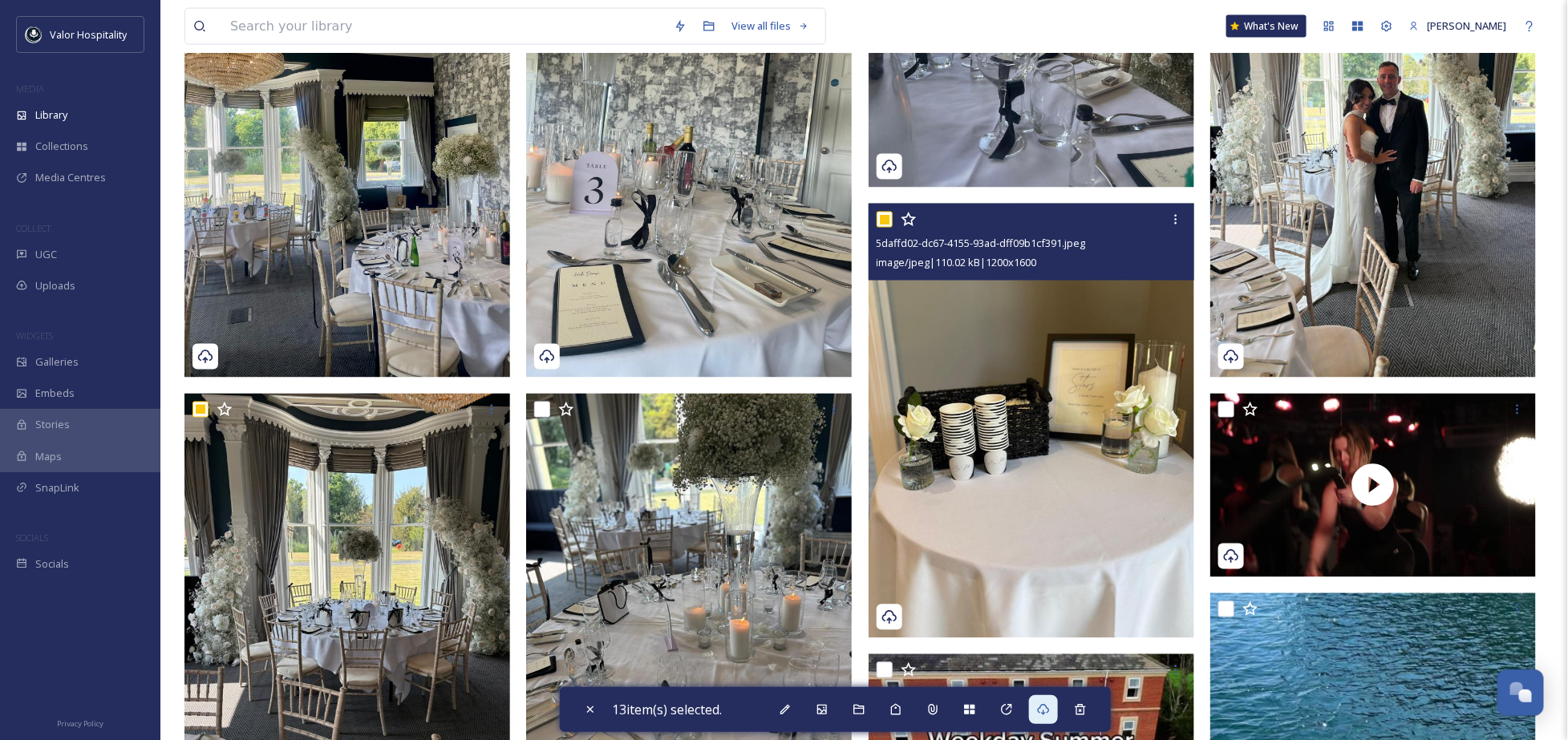
scroll to position [855, 0]
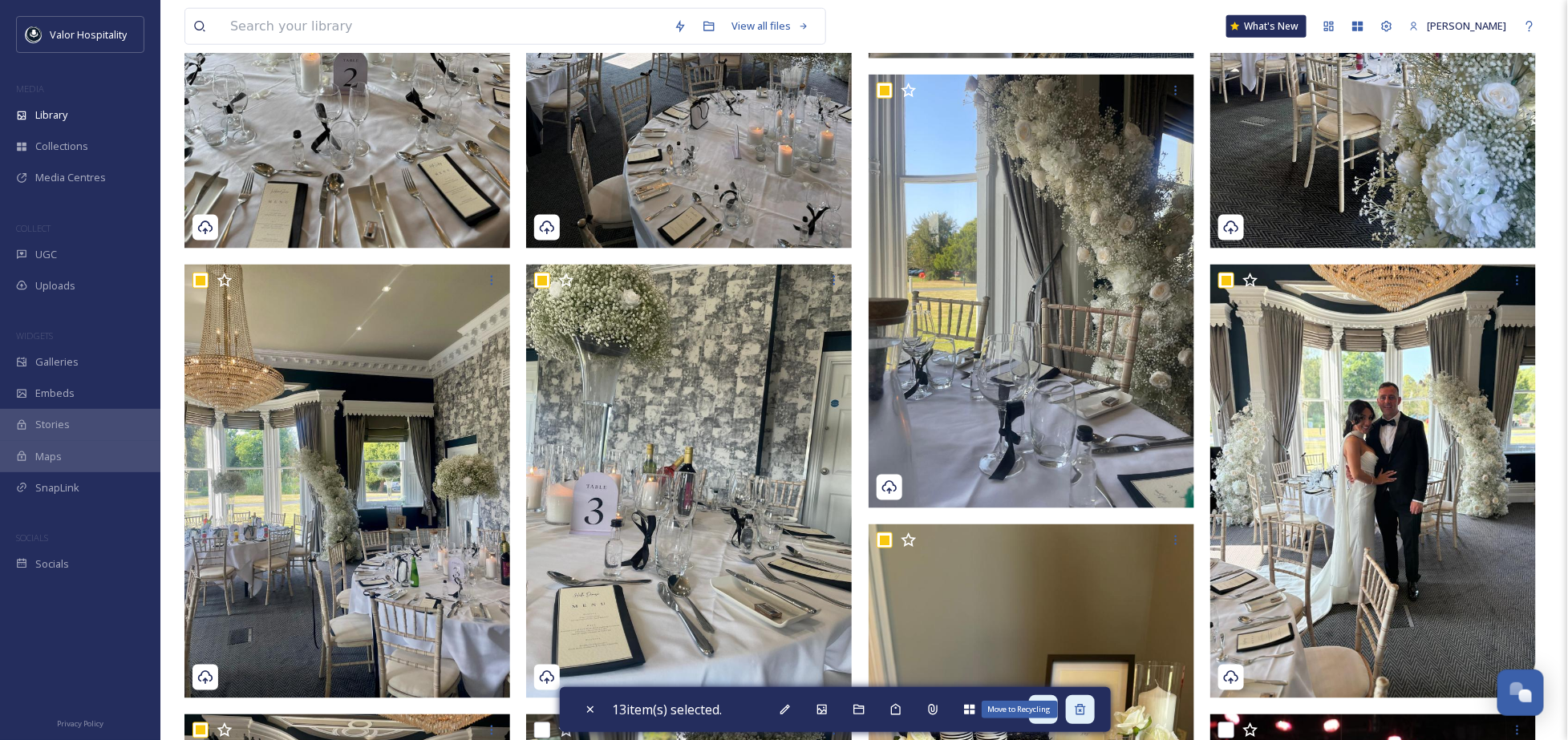
click at [1091, 716] on div "Move to Recycling" at bounding box center [1081, 710] width 29 height 29
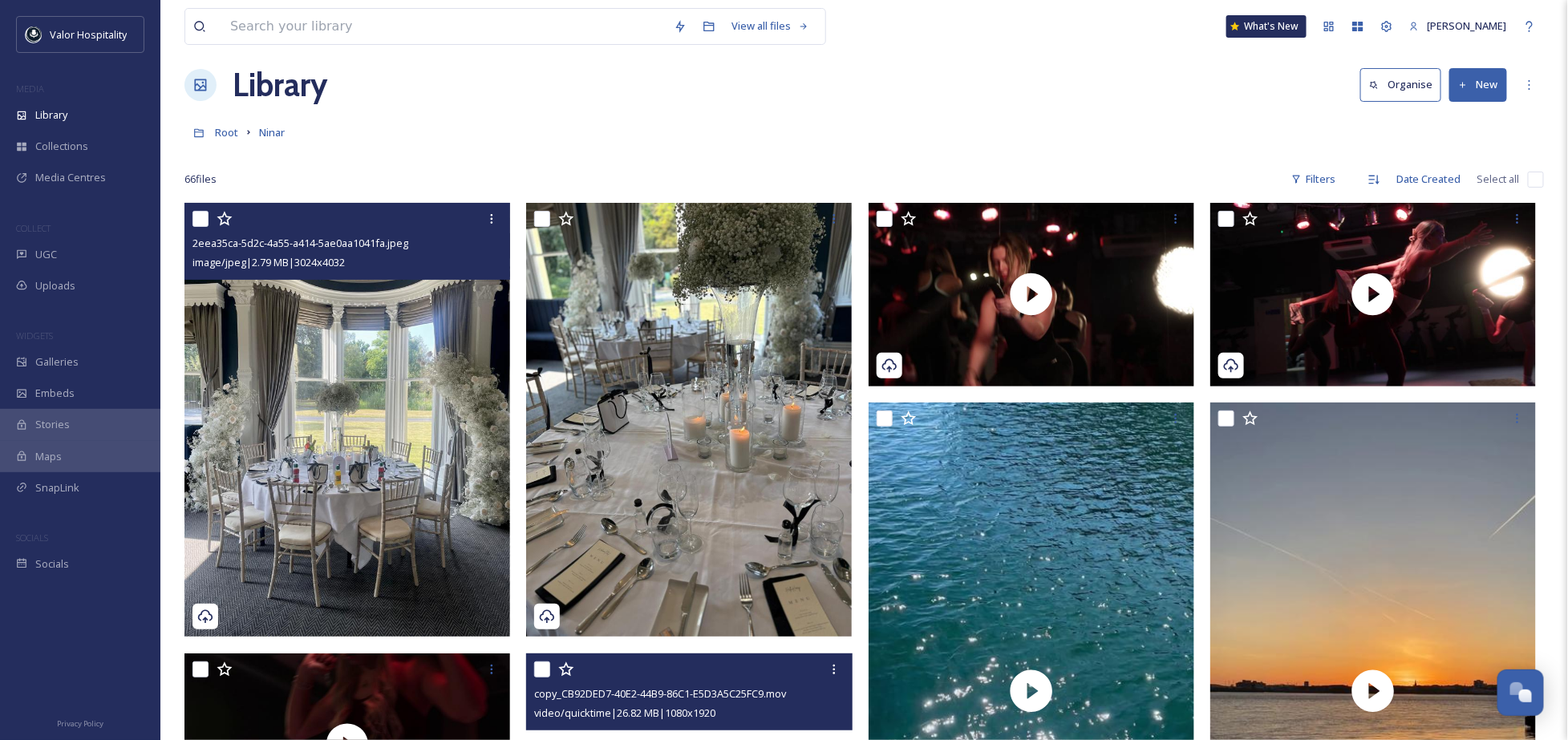
scroll to position [0, 0]
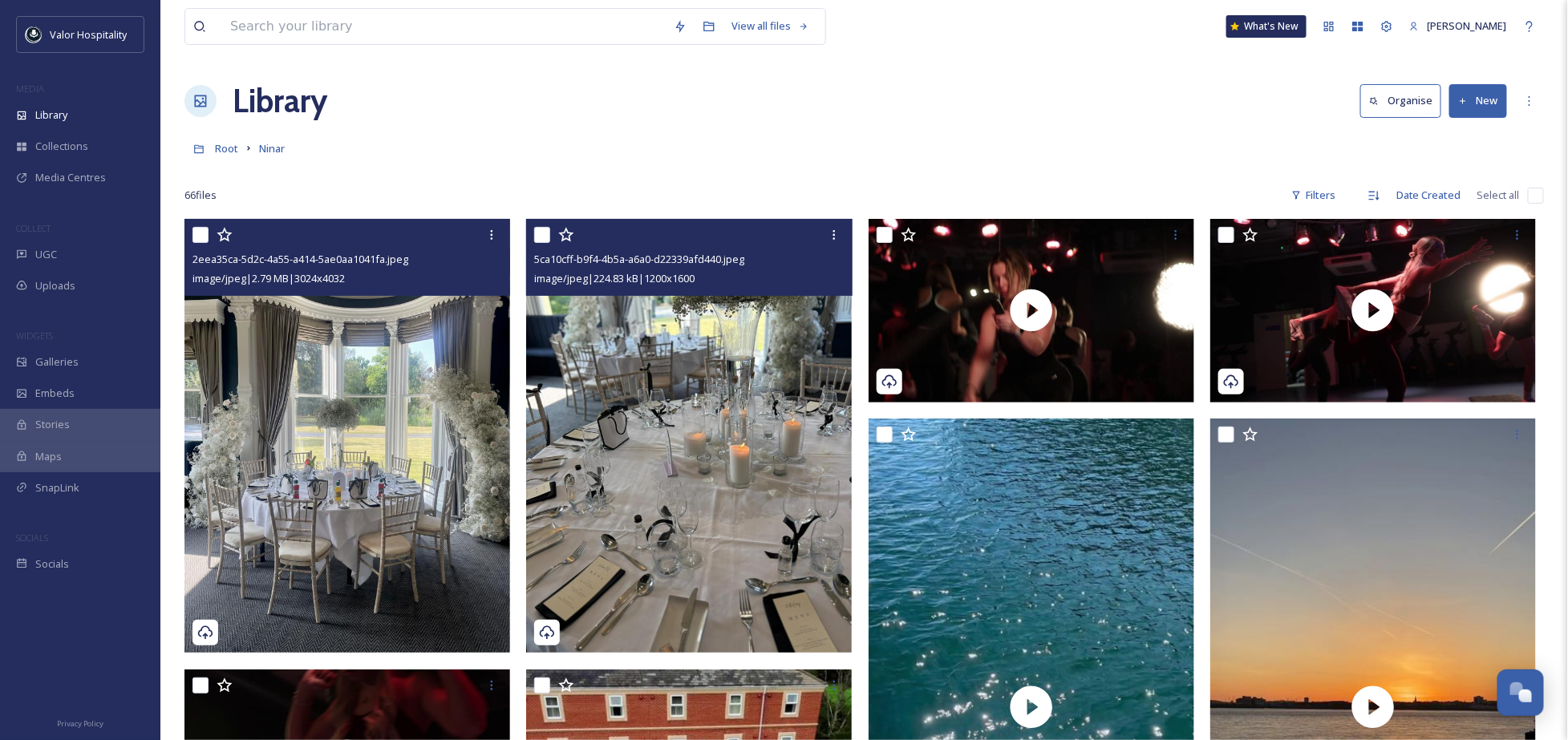
click at [548, 233] on input "checkbox" at bounding box center [542, 235] width 16 height 16
checkbox input "true"
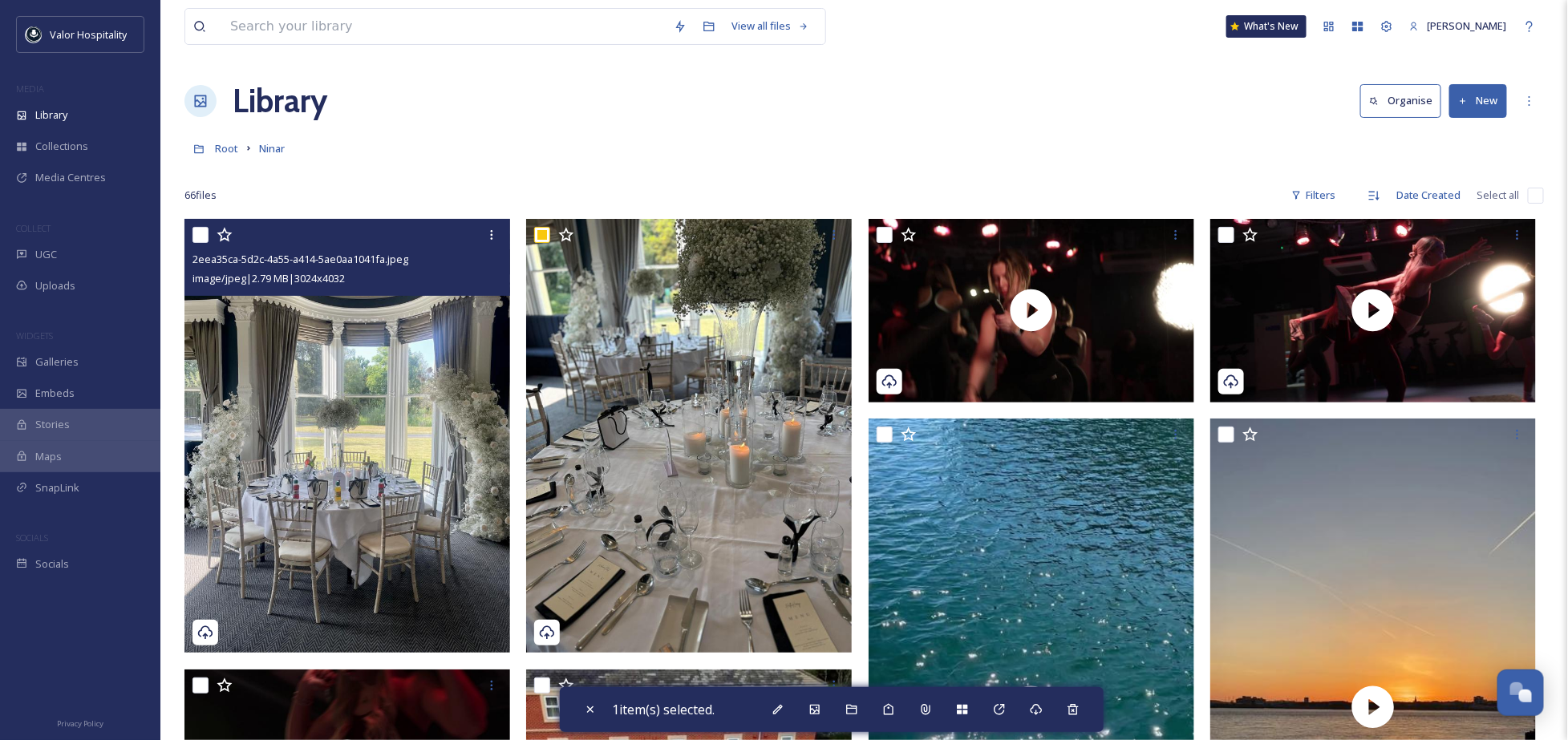
click at [209, 238] on div at bounding box center [349, 235] width 313 height 29
click at [197, 233] on input "checkbox" at bounding box center [201, 235] width 16 height 16
checkbox input "true"
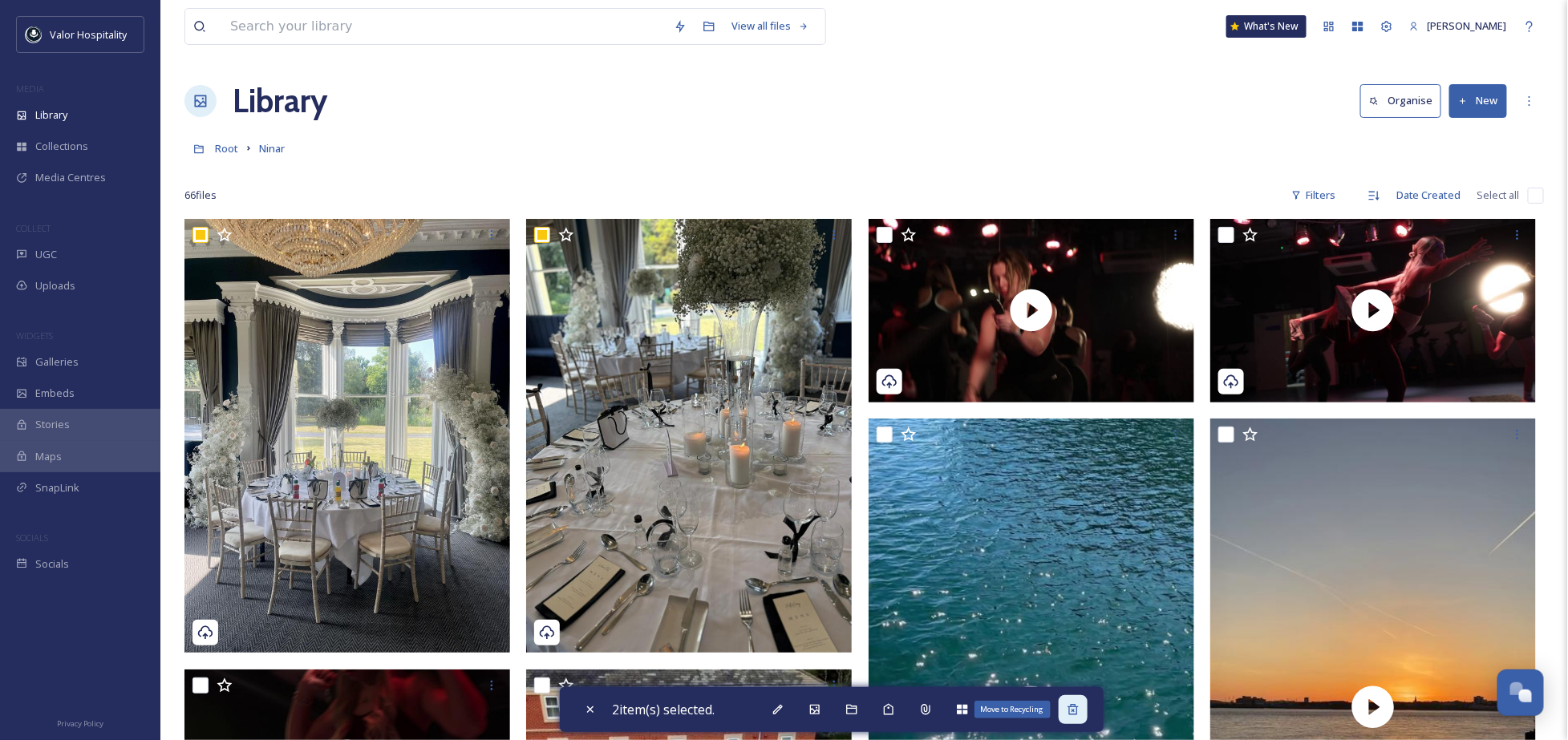
click at [1077, 718] on div "Move to Recycling" at bounding box center [1073, 710] width 29 height 29
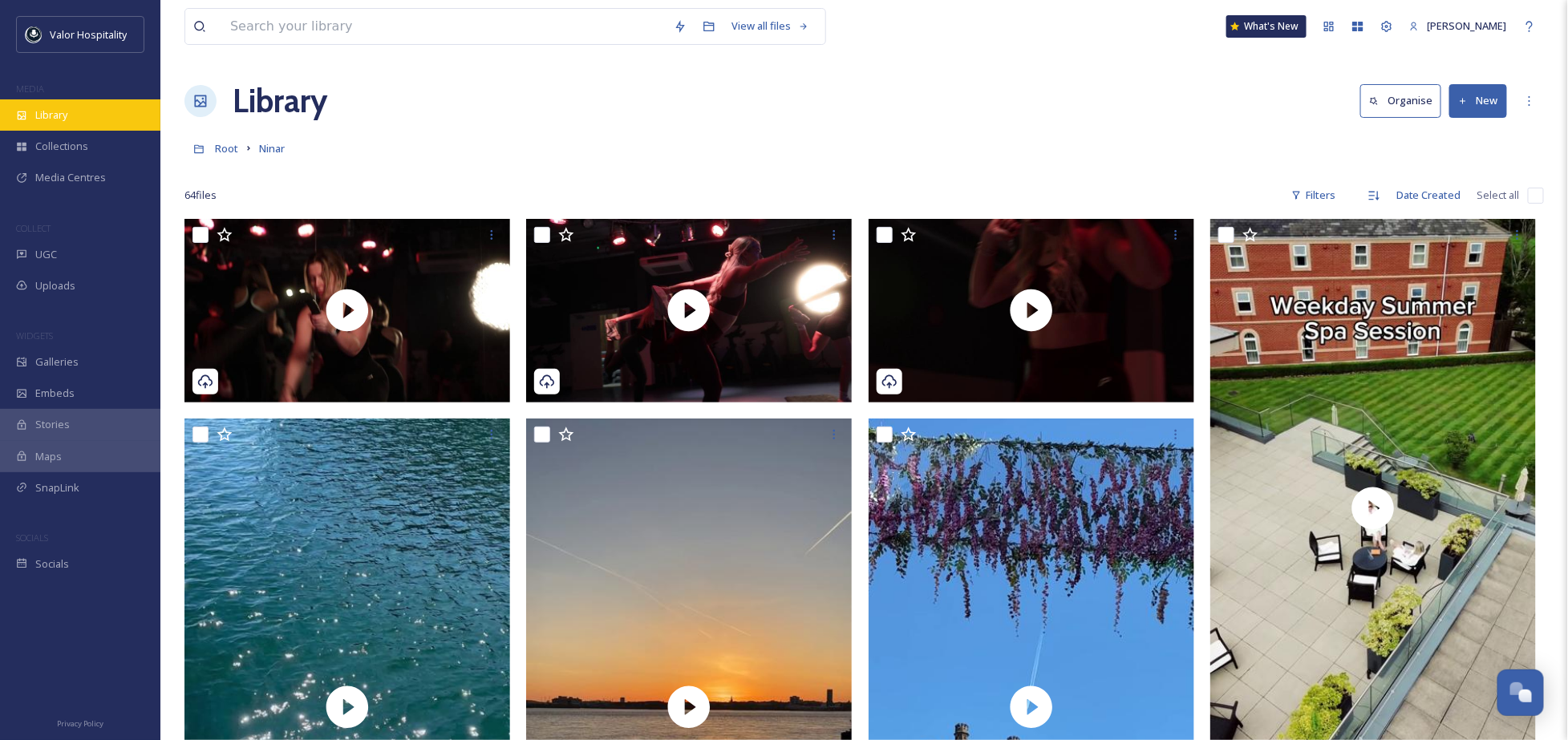
click at [87, 109] on div "Library" at bounding box center [80, 114] width 161 height 31
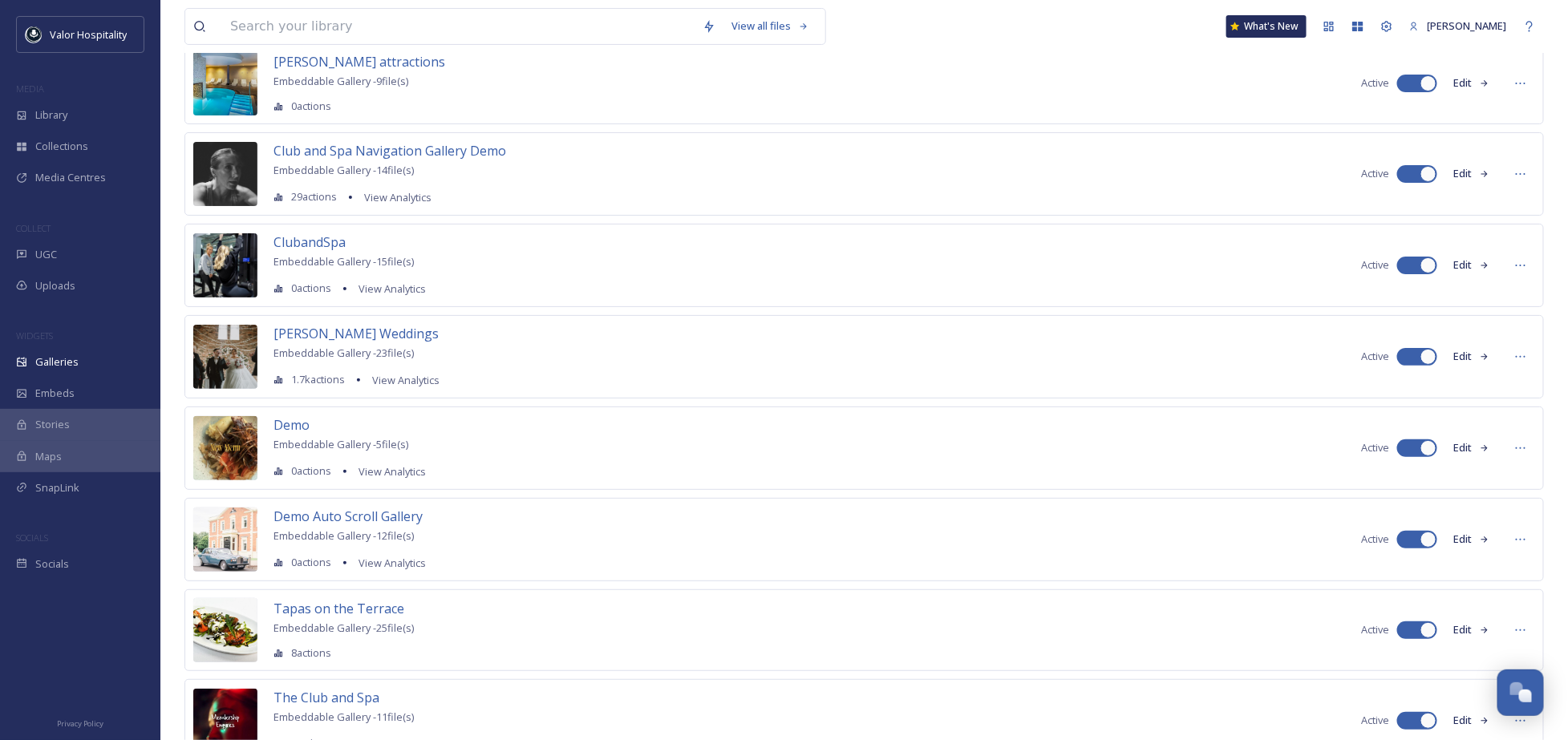
scroll to position [181, 0]
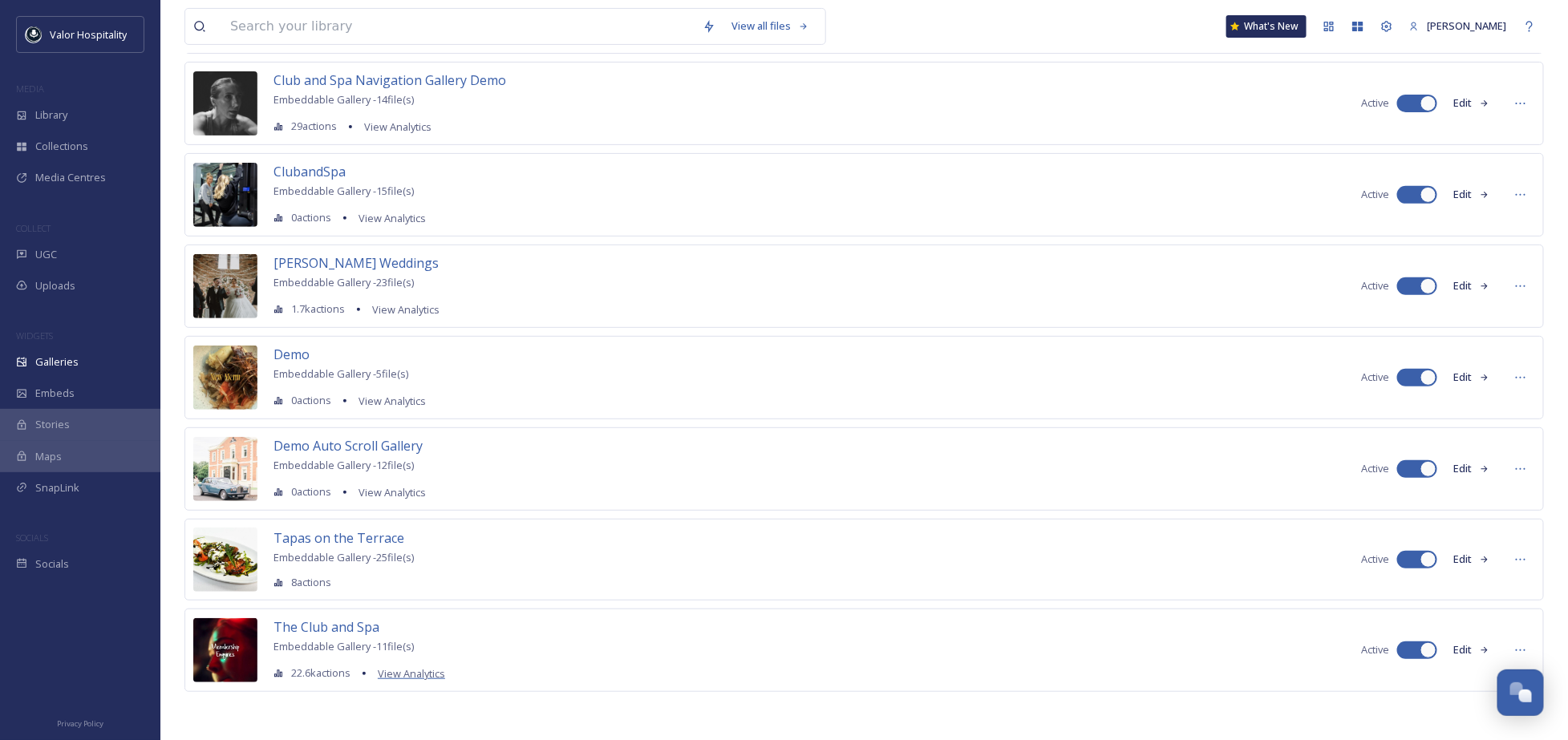
click at [397, 674] on span "View Analytics" at bounding box center [412, 673] width 67 height 14
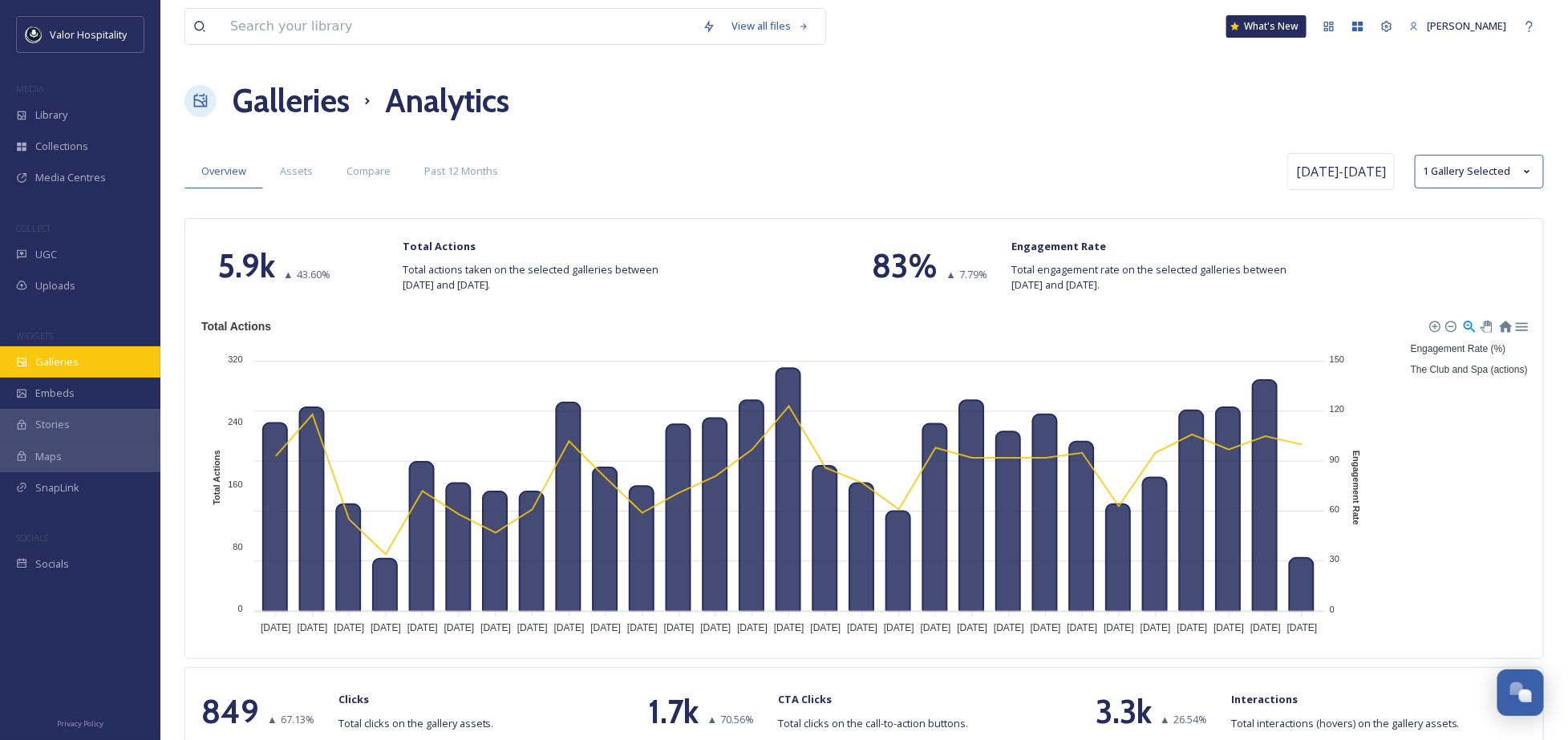
click at [98, 358] on div "Galleries" at bounding box center [80, 362] width 161 height 31
